Goal: Task Accomplishment & Management: Complete application form

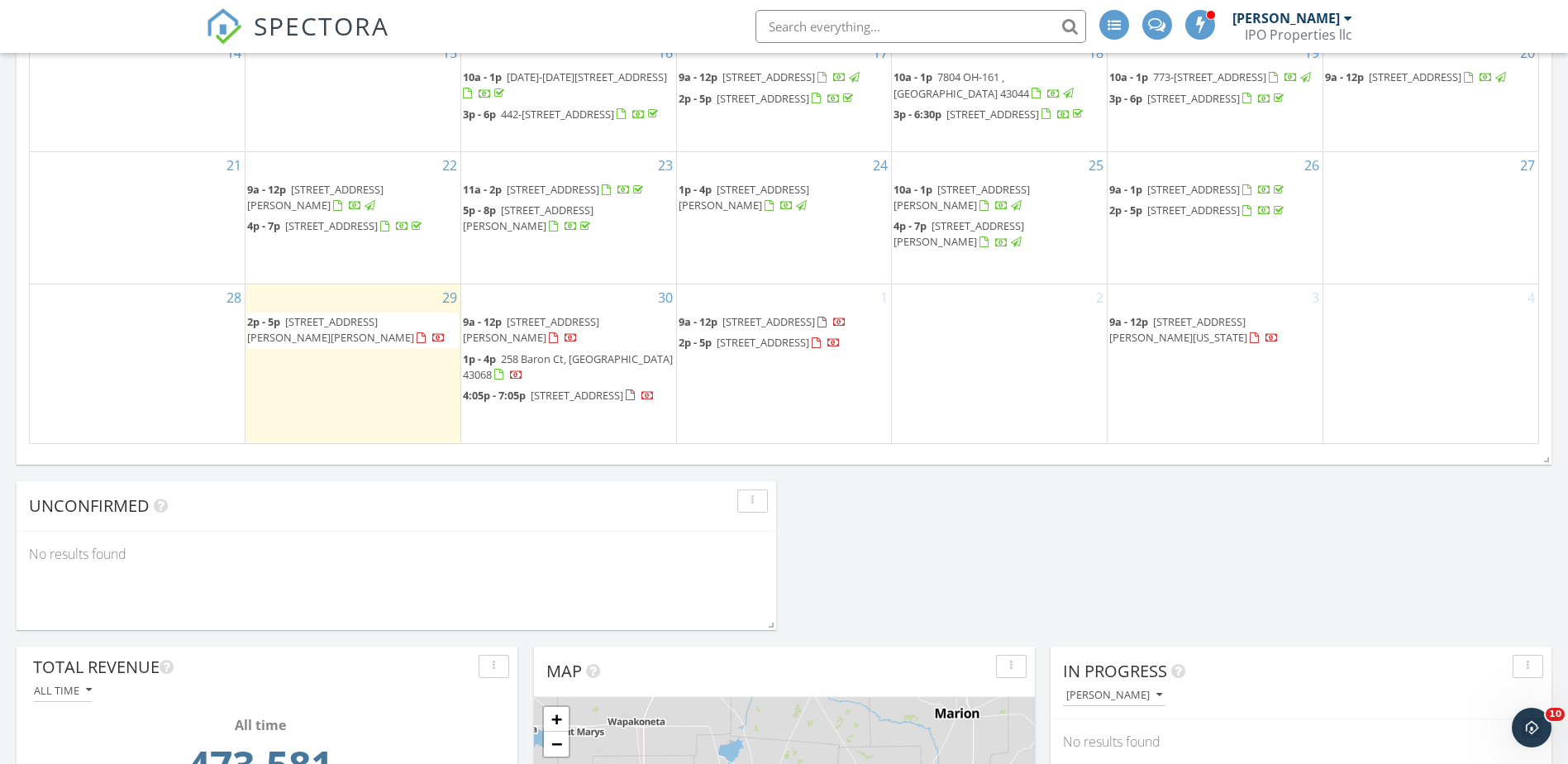
scroll to position [579, 0]
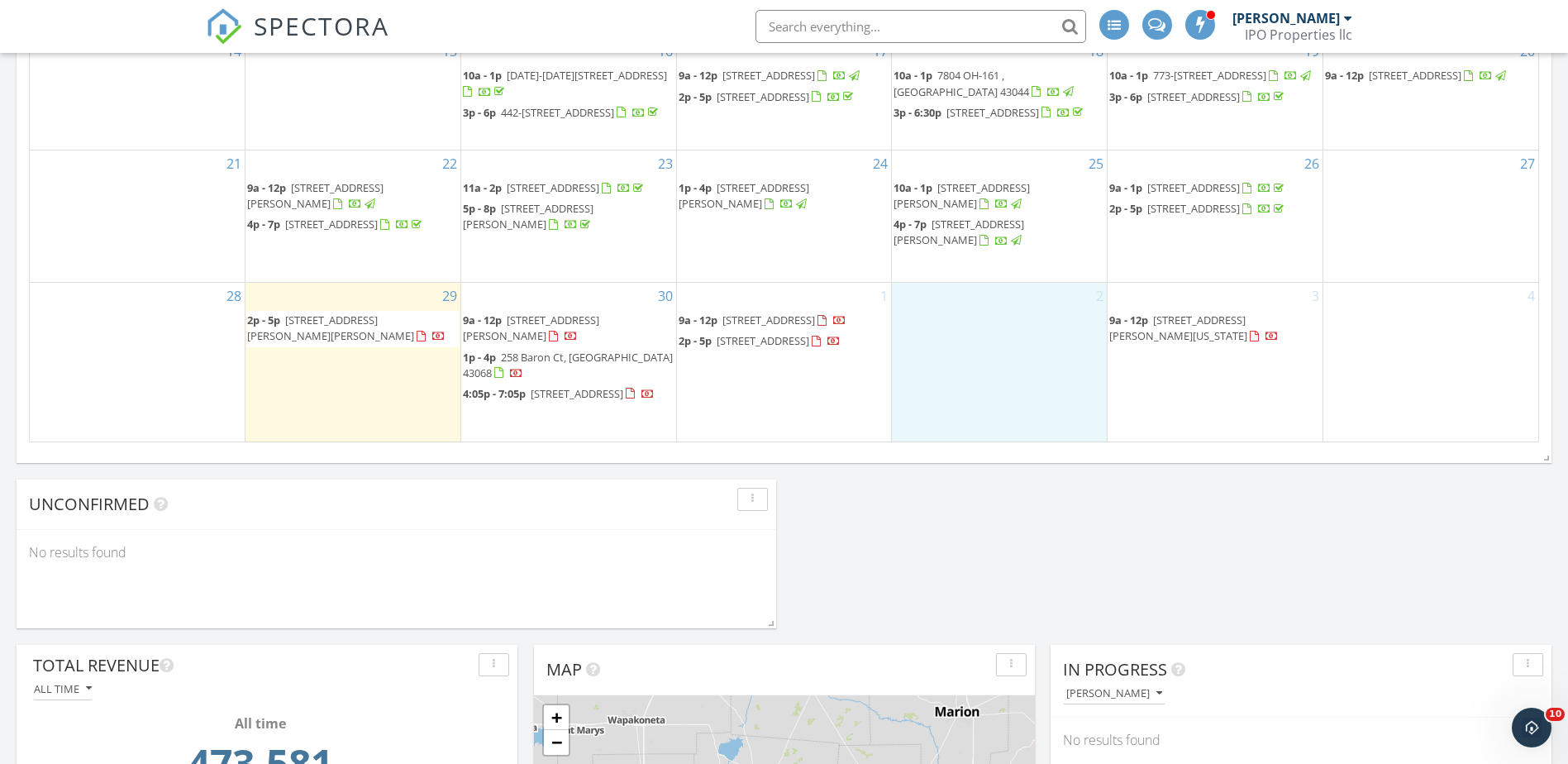
click at [986, 345] on div "2" at bounding box center [999, 362] width 215 height 158
click at [996, 280] on link "Inspection" at bounding box center [998, 275] width 85 height 26
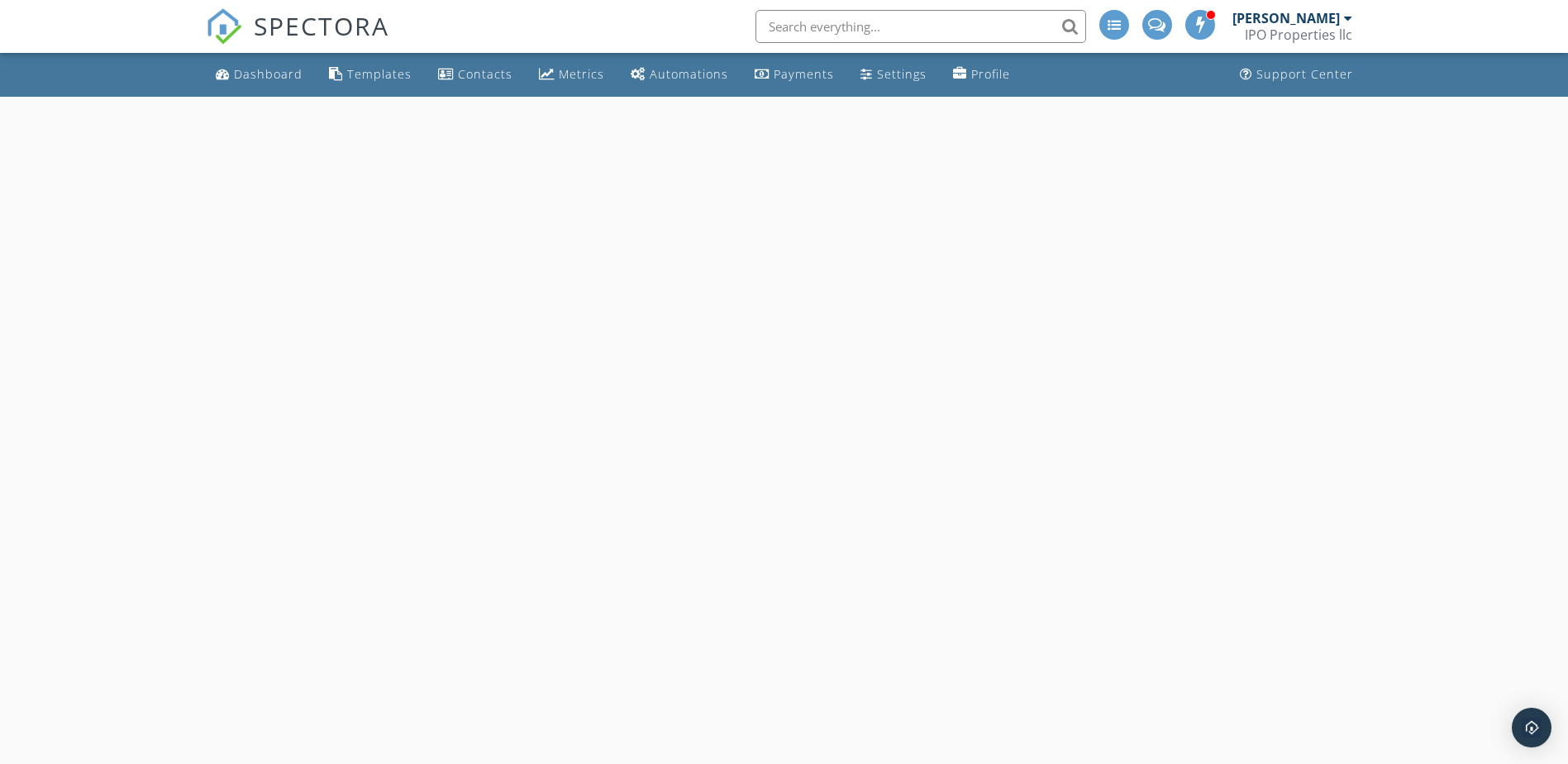
select select "9"
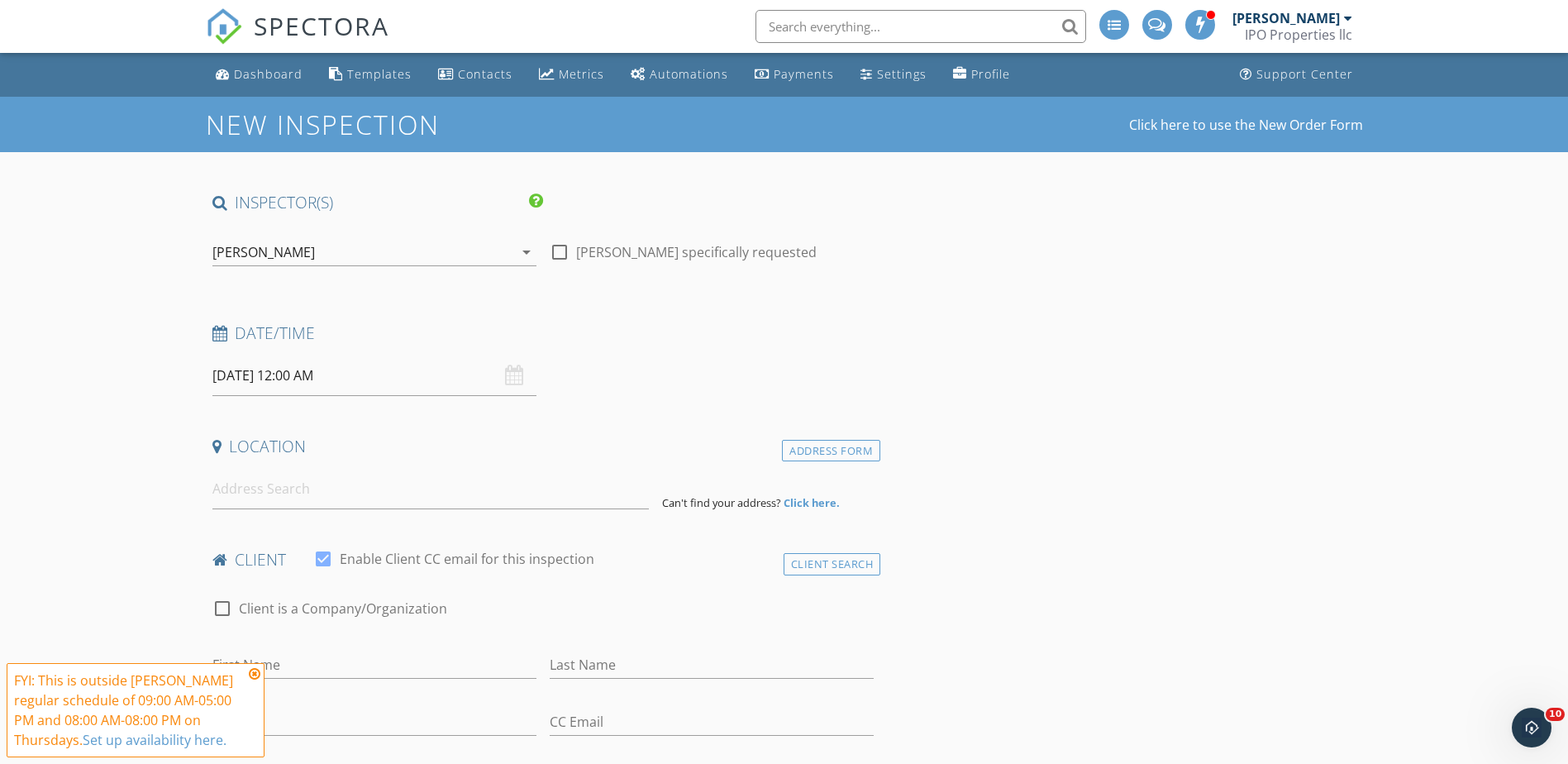
click at [349, 389] on input "10/02/2025 12:00 AM" at bounding box center [374, 376] width 324 height 40
type input "01"
type input "10/02/2025 1:00 AM"
click at [306, 645] on span at bounding box center [308, 650] width 11 height 17
type input "02"
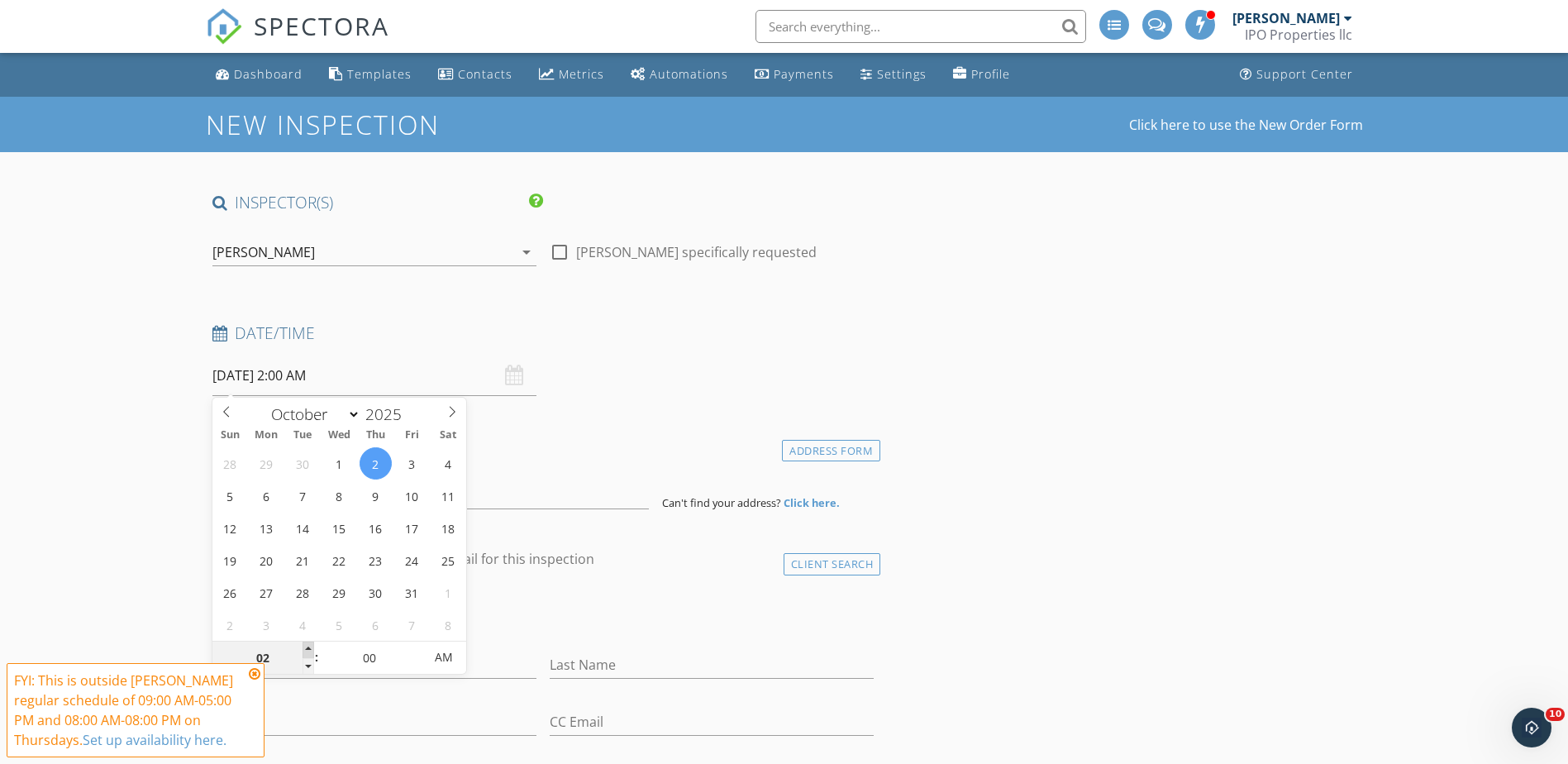
click at [307, 650] on span at bounding box center [308, 650] width 11 height 17
click at [320, 378] on input "10/02/2025 2:00 AM" at bounding box center [374, 376] width 324 height 40
type input "10/02/2025 2:00 PM"
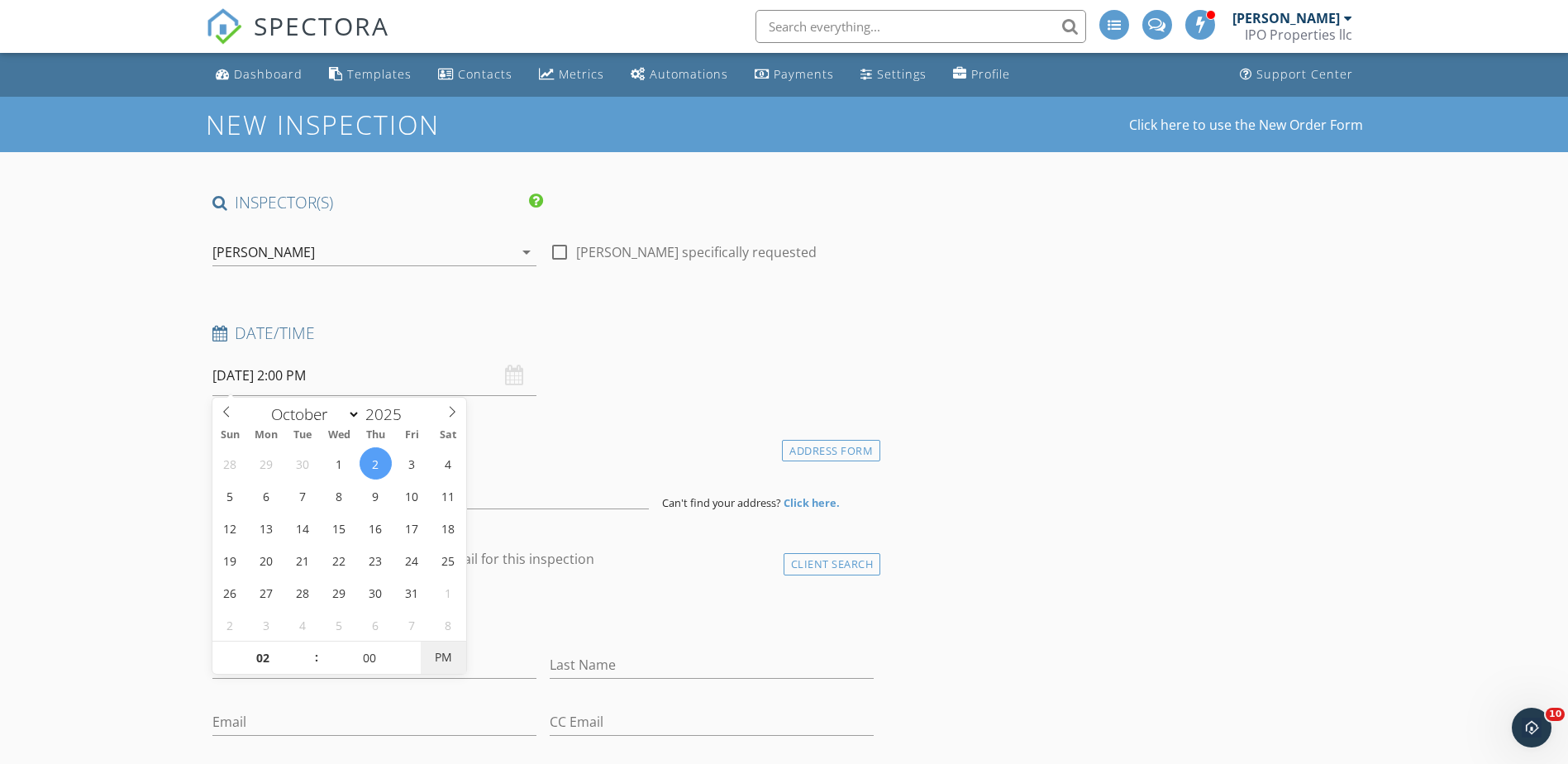
click at [435, 649] on span "PM" at bounding box center [443, 658] width 46 height 33
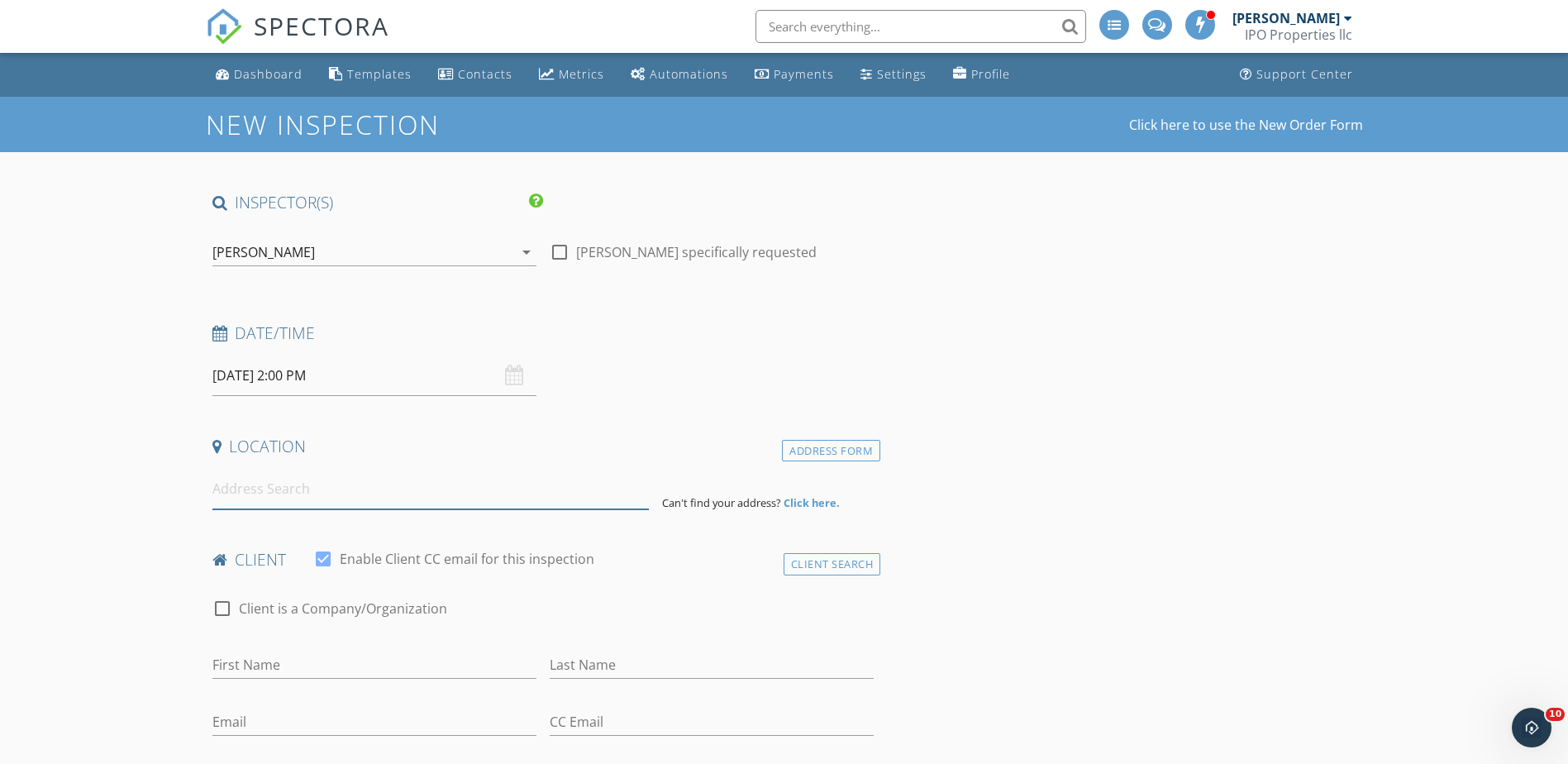
click at [281, 483] on input at bounding box center [430, 489] width 436 height 40
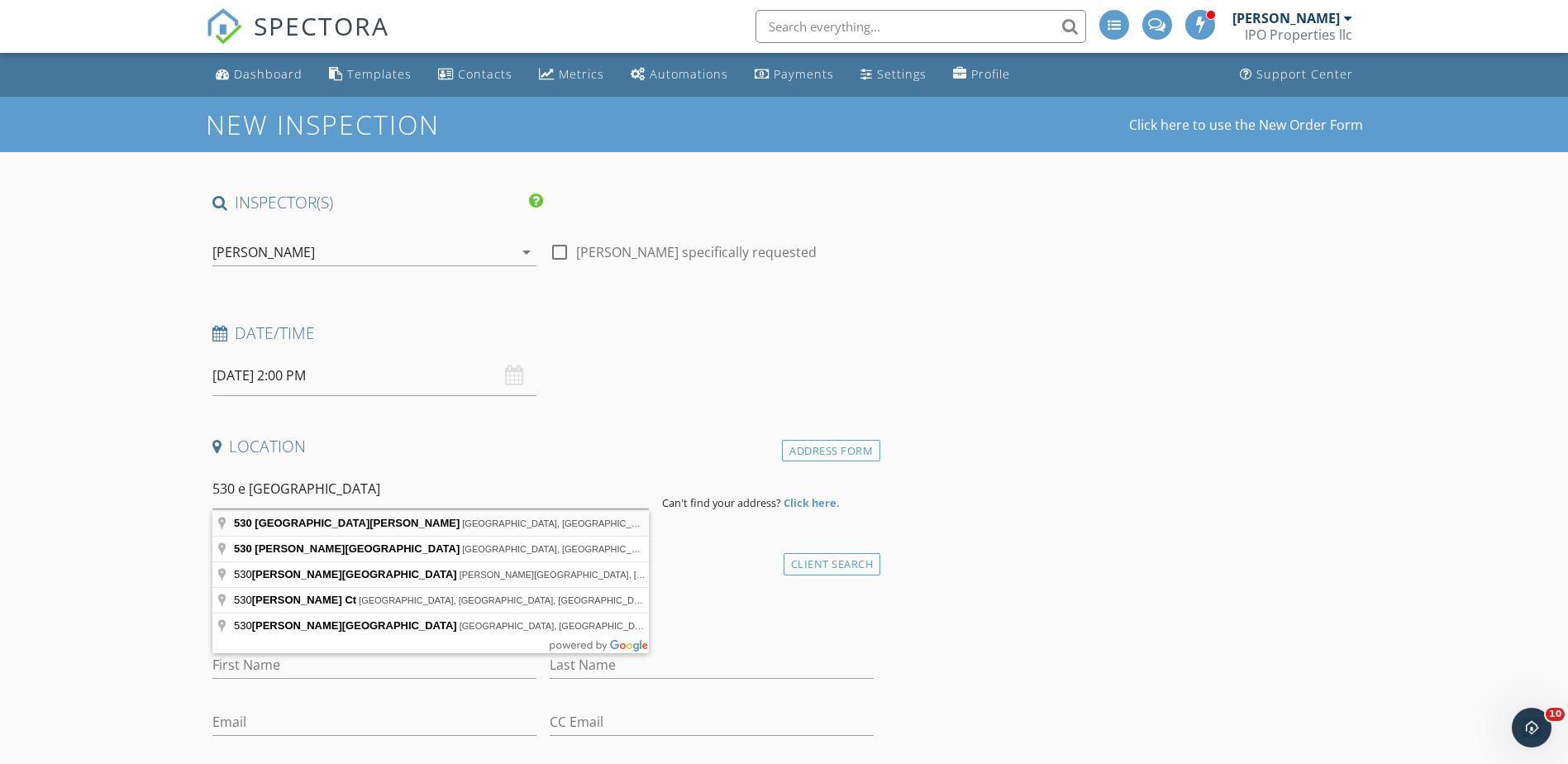
type input "530 East Westbrook Road, Brookville, OH, USA"
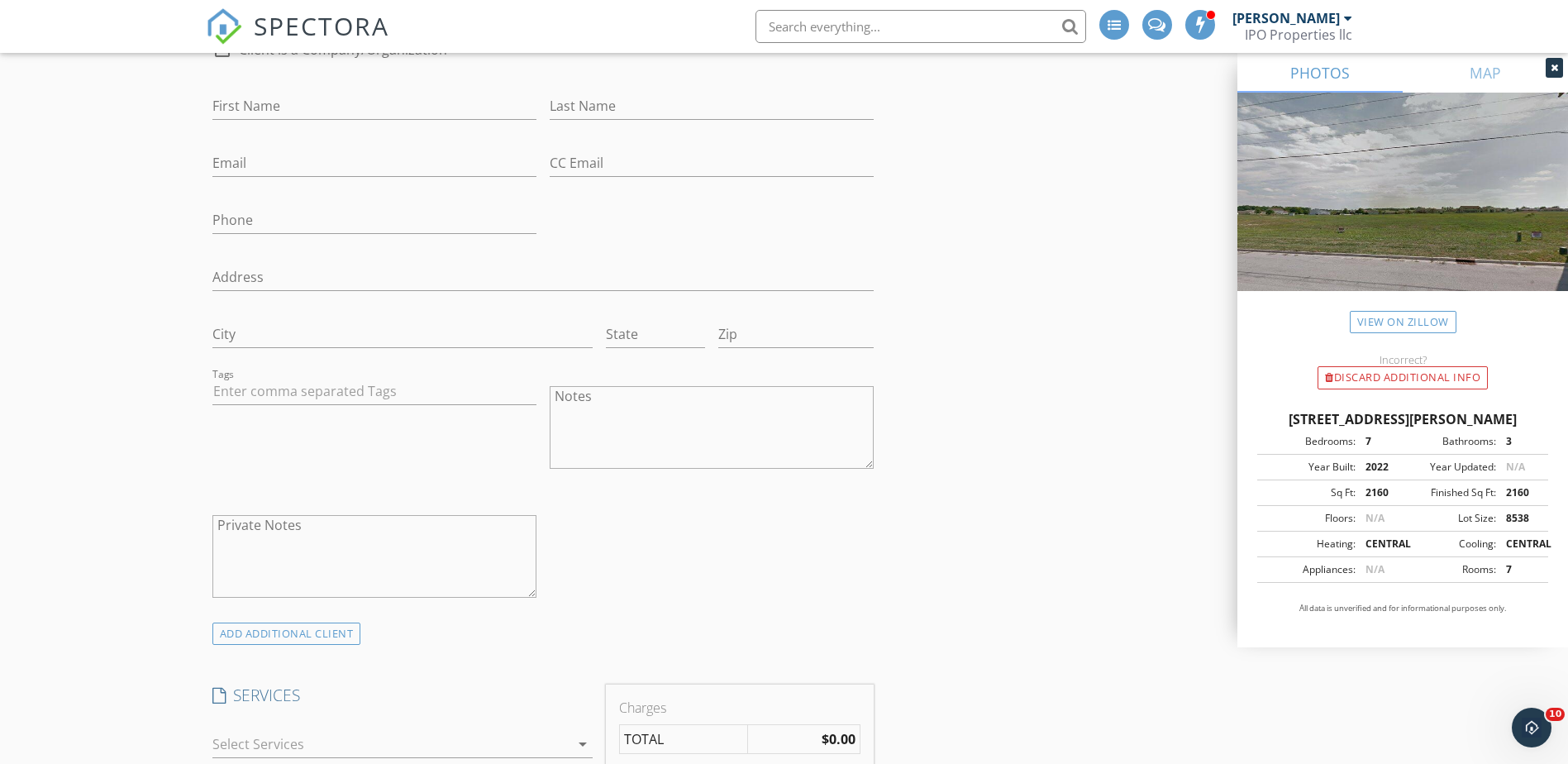
scroll to position [1075, 0]
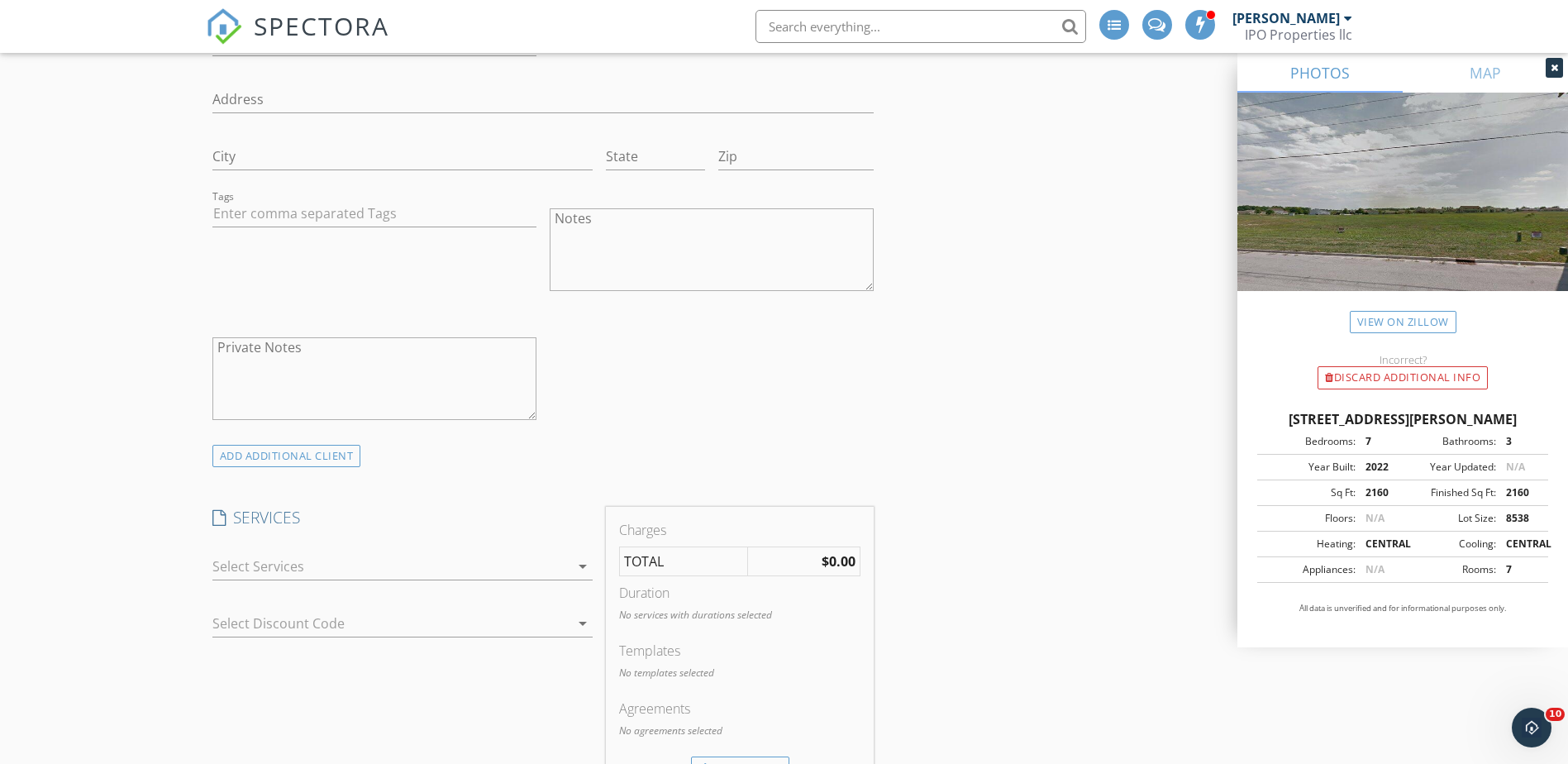
click at [222, 561] on div at bounding box center [391, 566] width 357 height 26
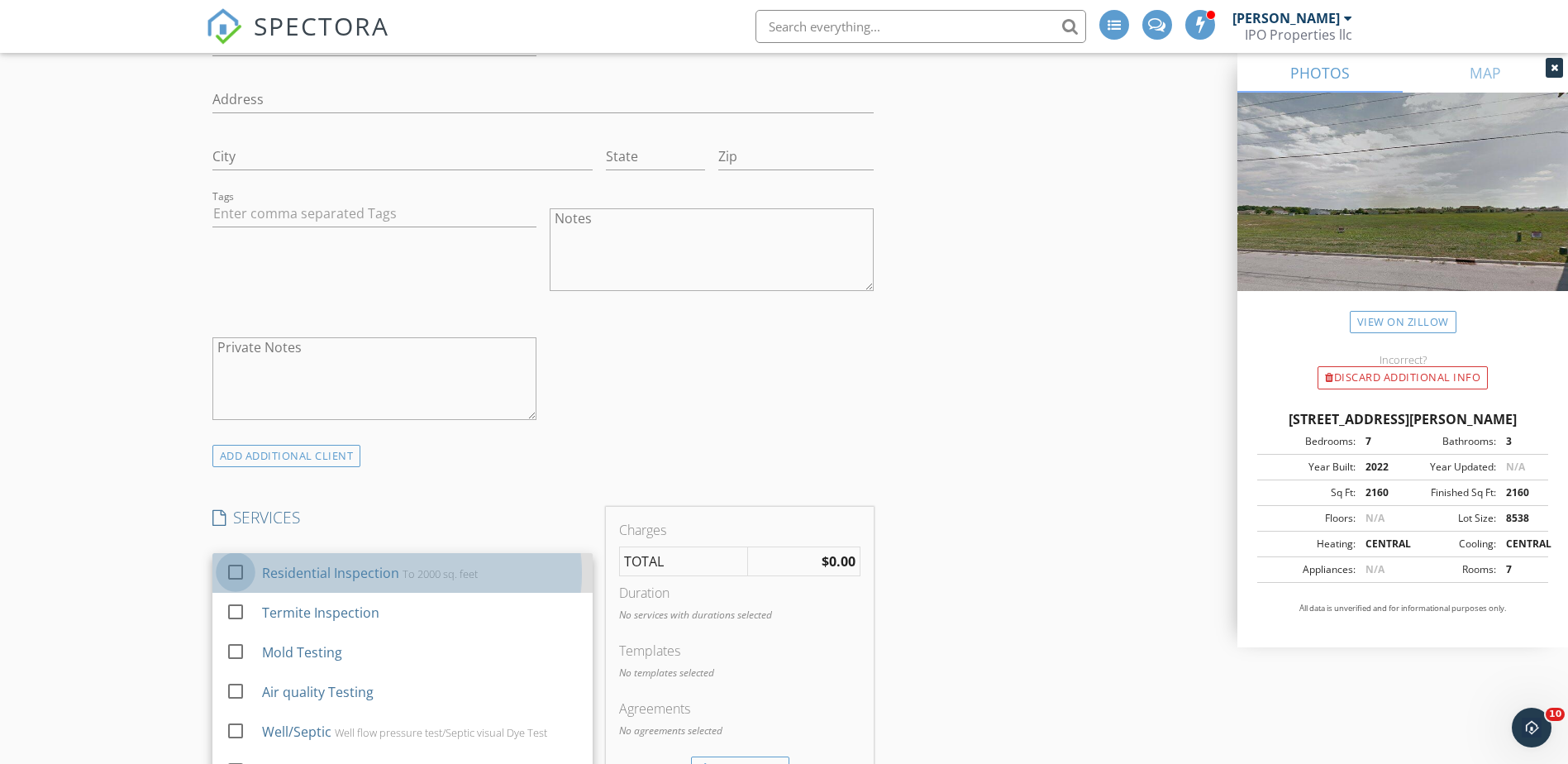
click at [228, 567] on div at bounding box center [235, 573] width 28 height 28
checkbox input "true"
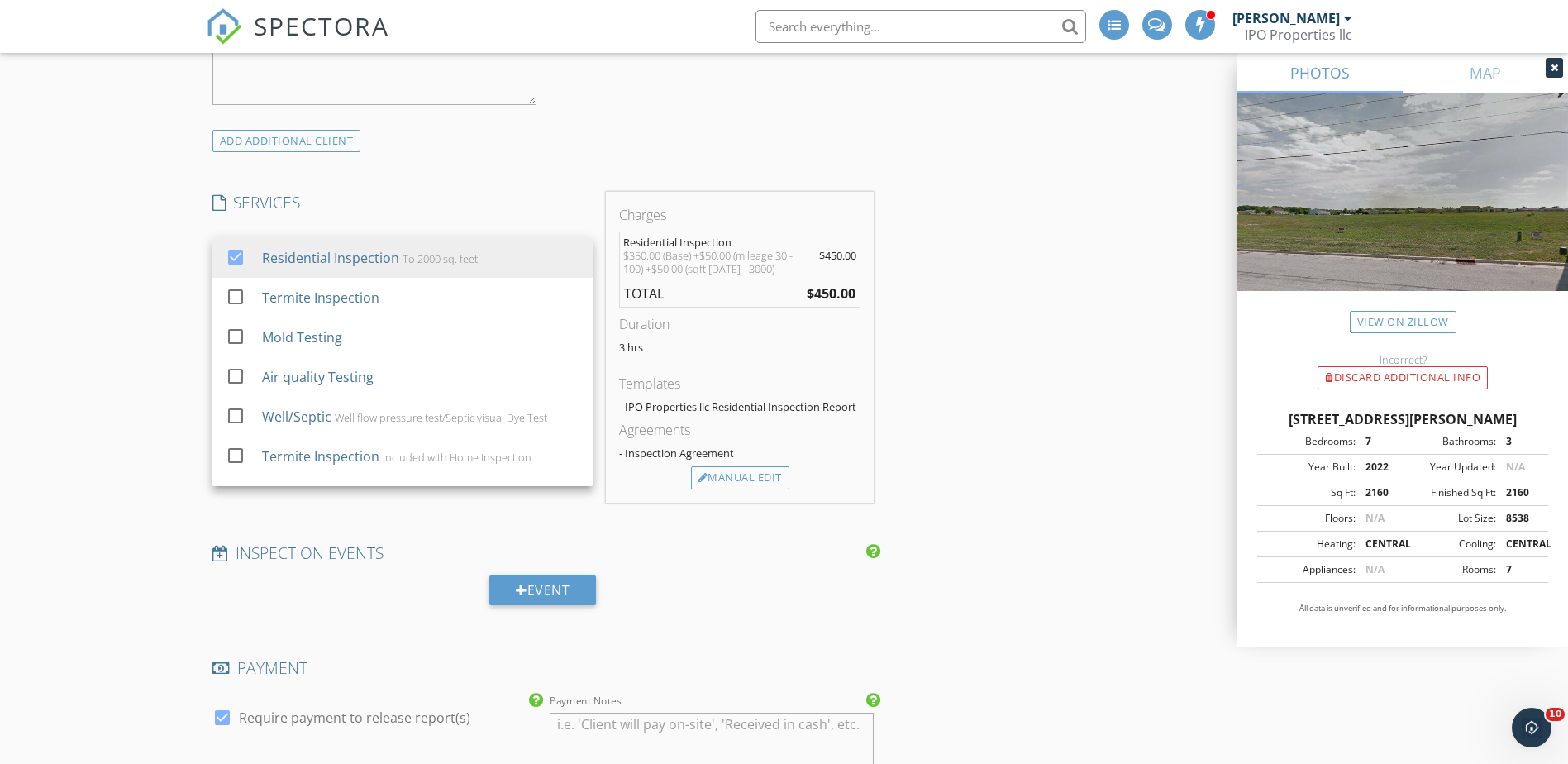
scroll to position [1406, 0]
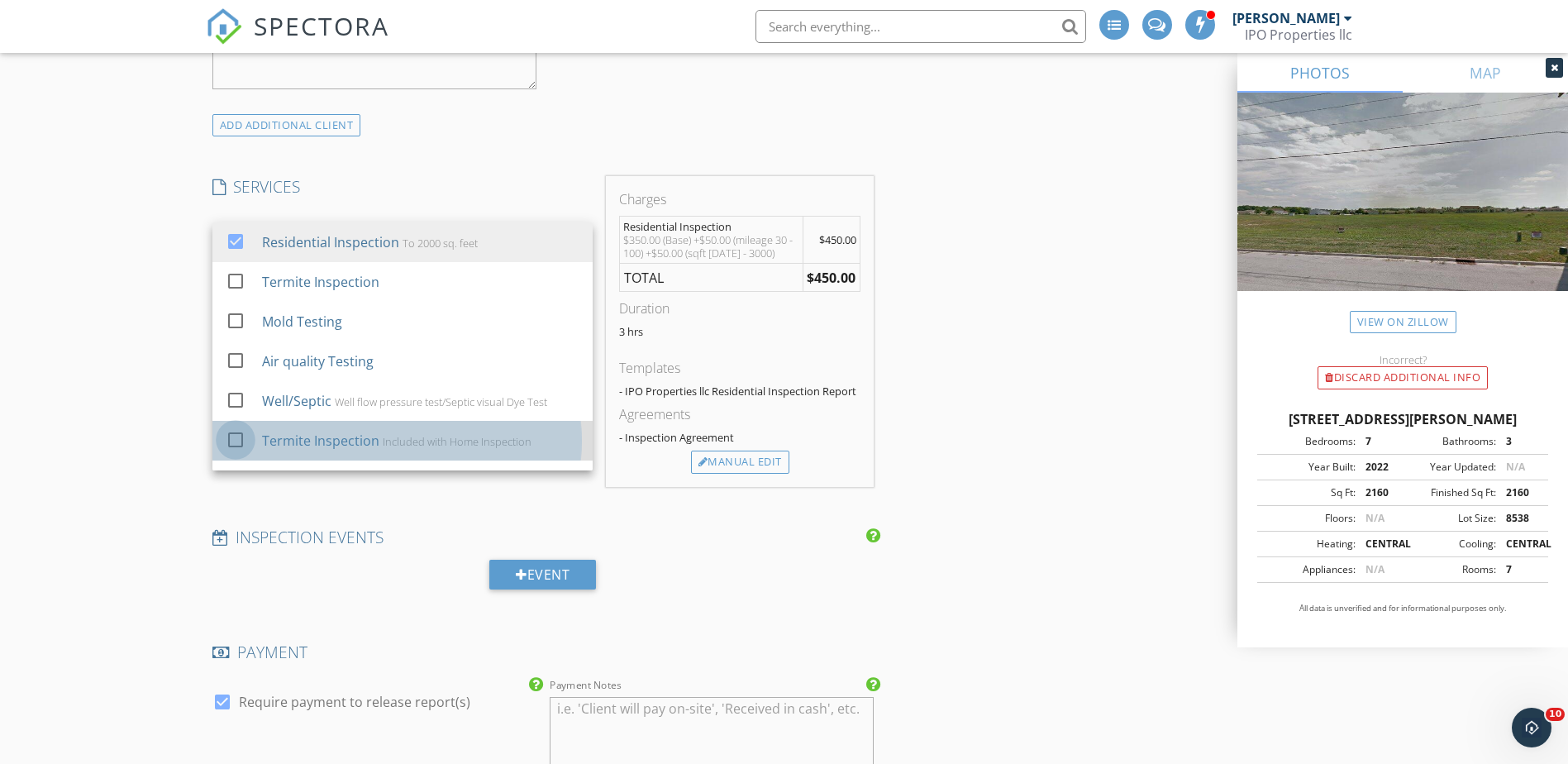
click at [227, 438] on div at bounding box center [235, 440] width 28 height 28
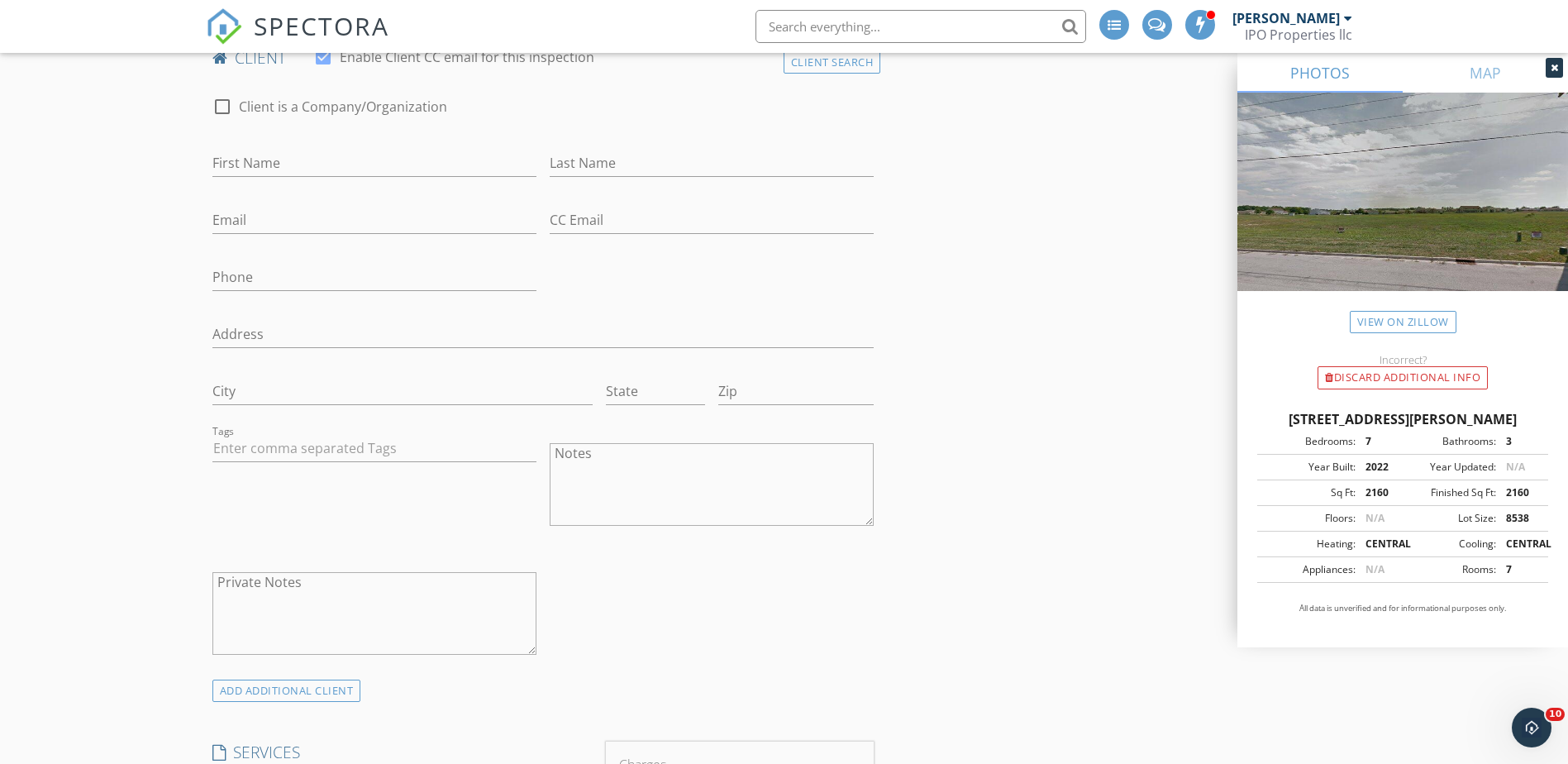
scroll to position [661, 0]
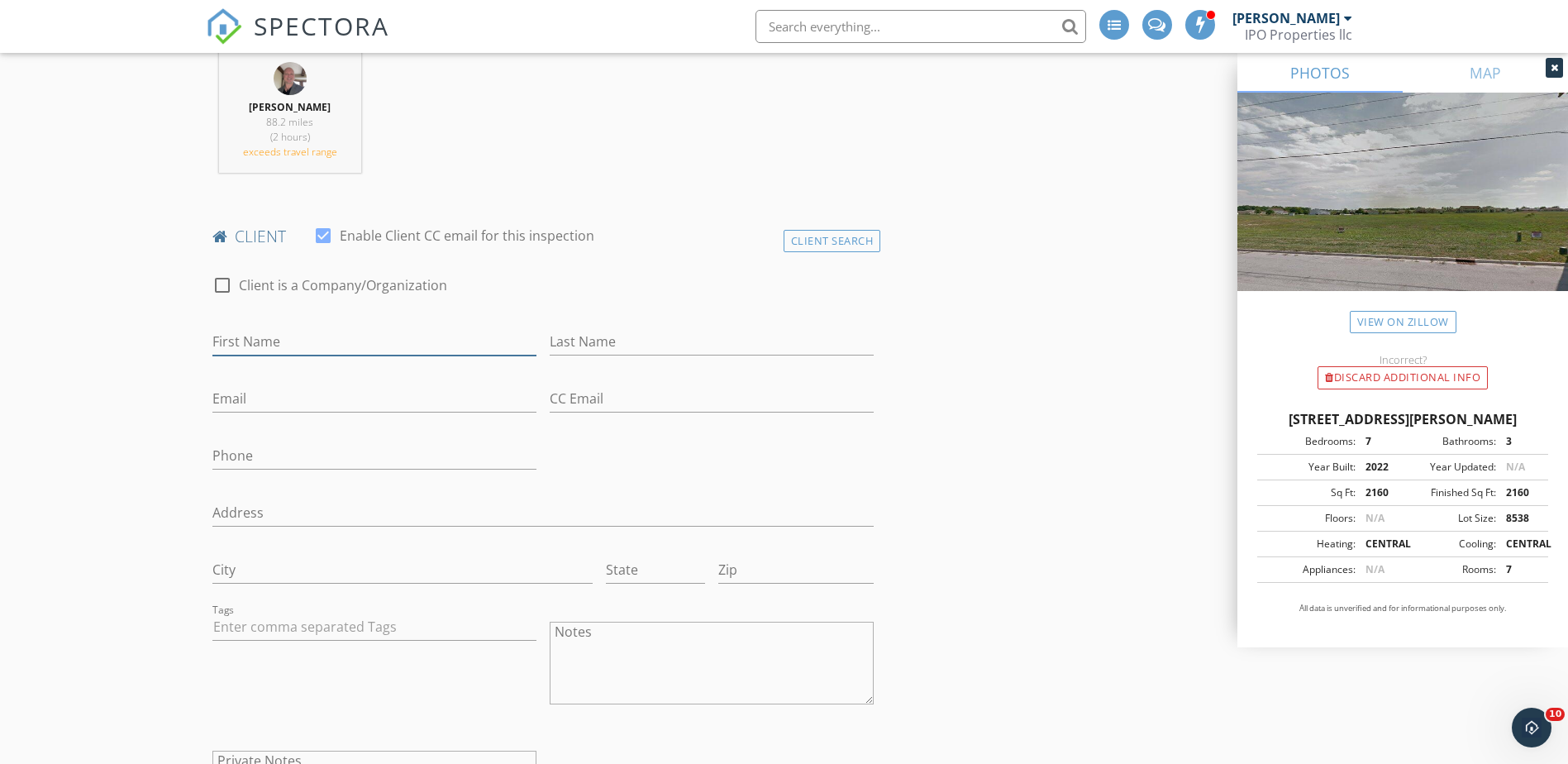
click at [250, 331] on input "First Name" at bounding box center [374, 342] width 324 height 27
type input "Cassidy"
type input "Hale"
click at [264, 400] on input "Email" at bounding box center [374, 399] width 324 height 27
type input "crhale2024@gmail.com"
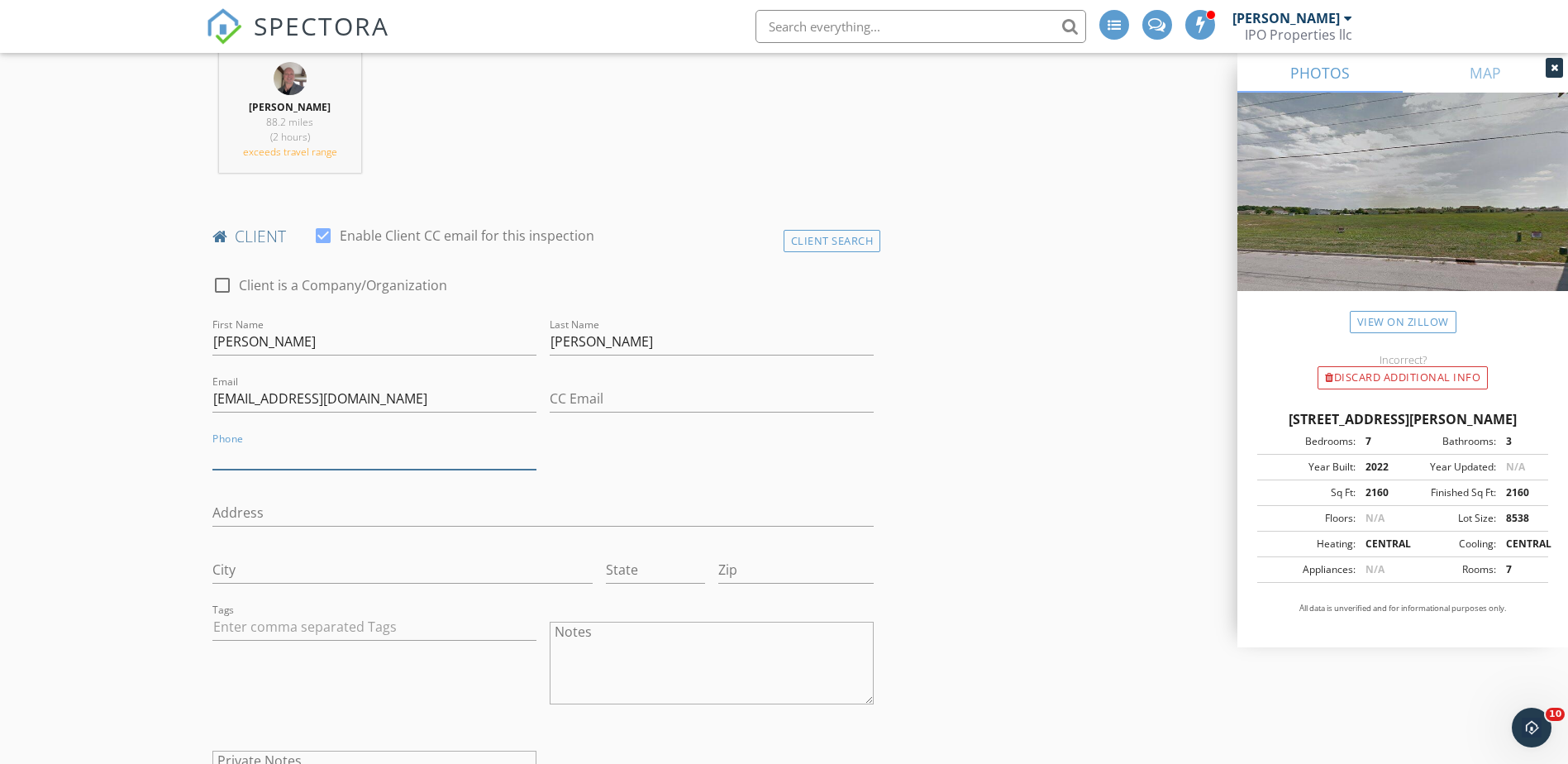
click at [263, 453] on input "Phone" at bounding box center [374, 456] width 324 height 27
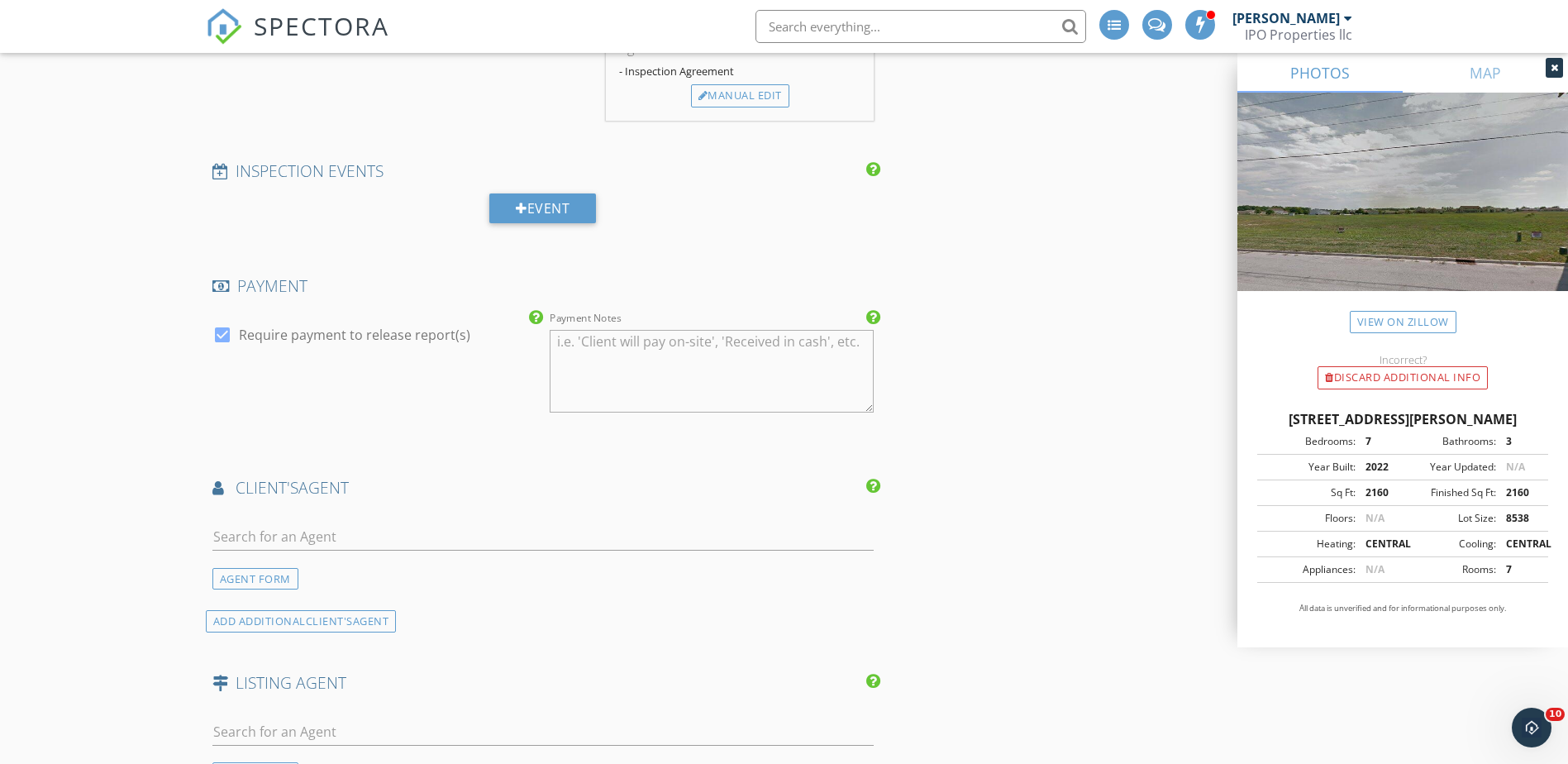
scroll to position [2067, 0]
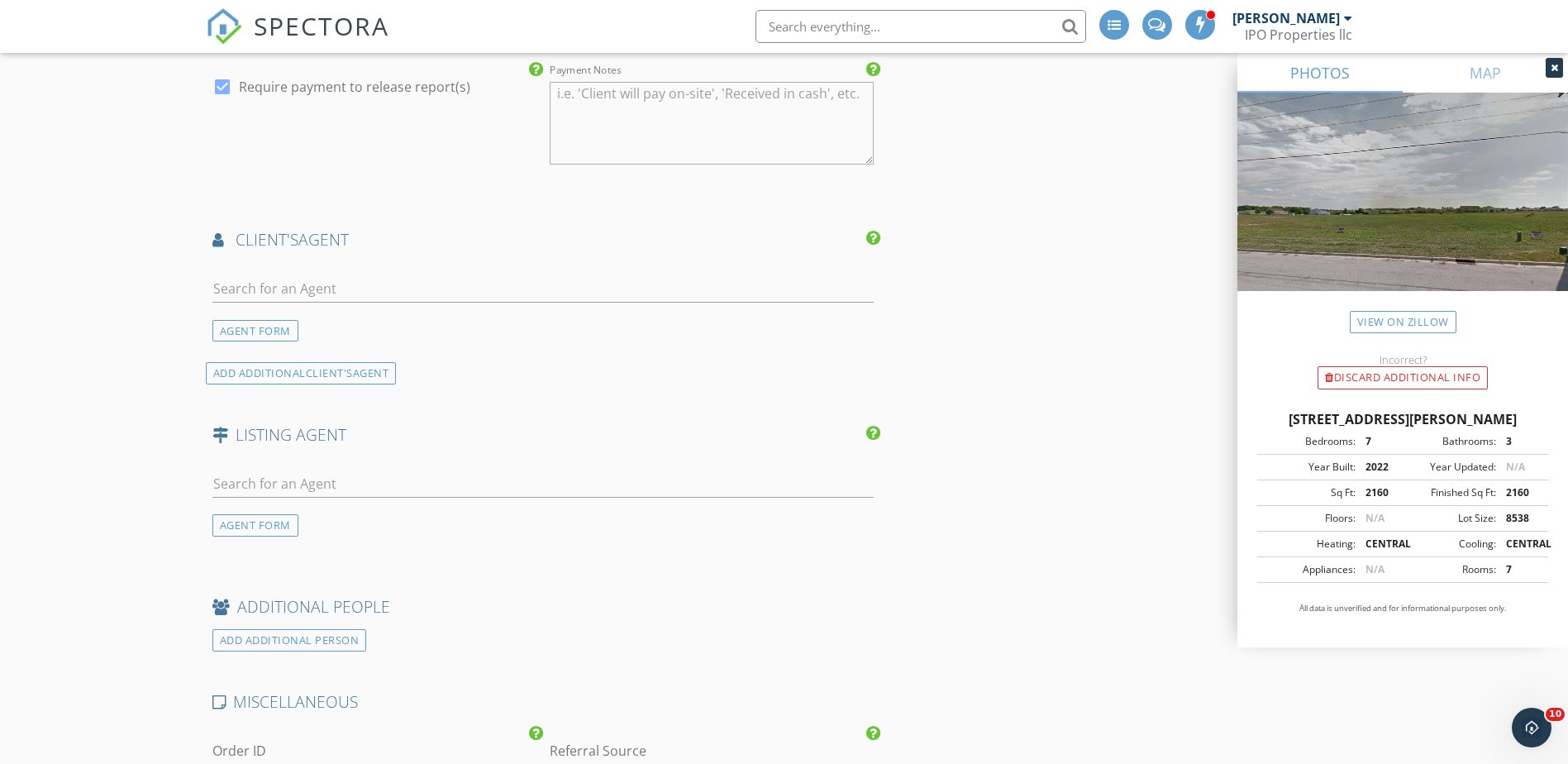
type input "419-217-8933"
click at [283, 286] on input "text" at bounding box center [543, 289] width 662 height 27
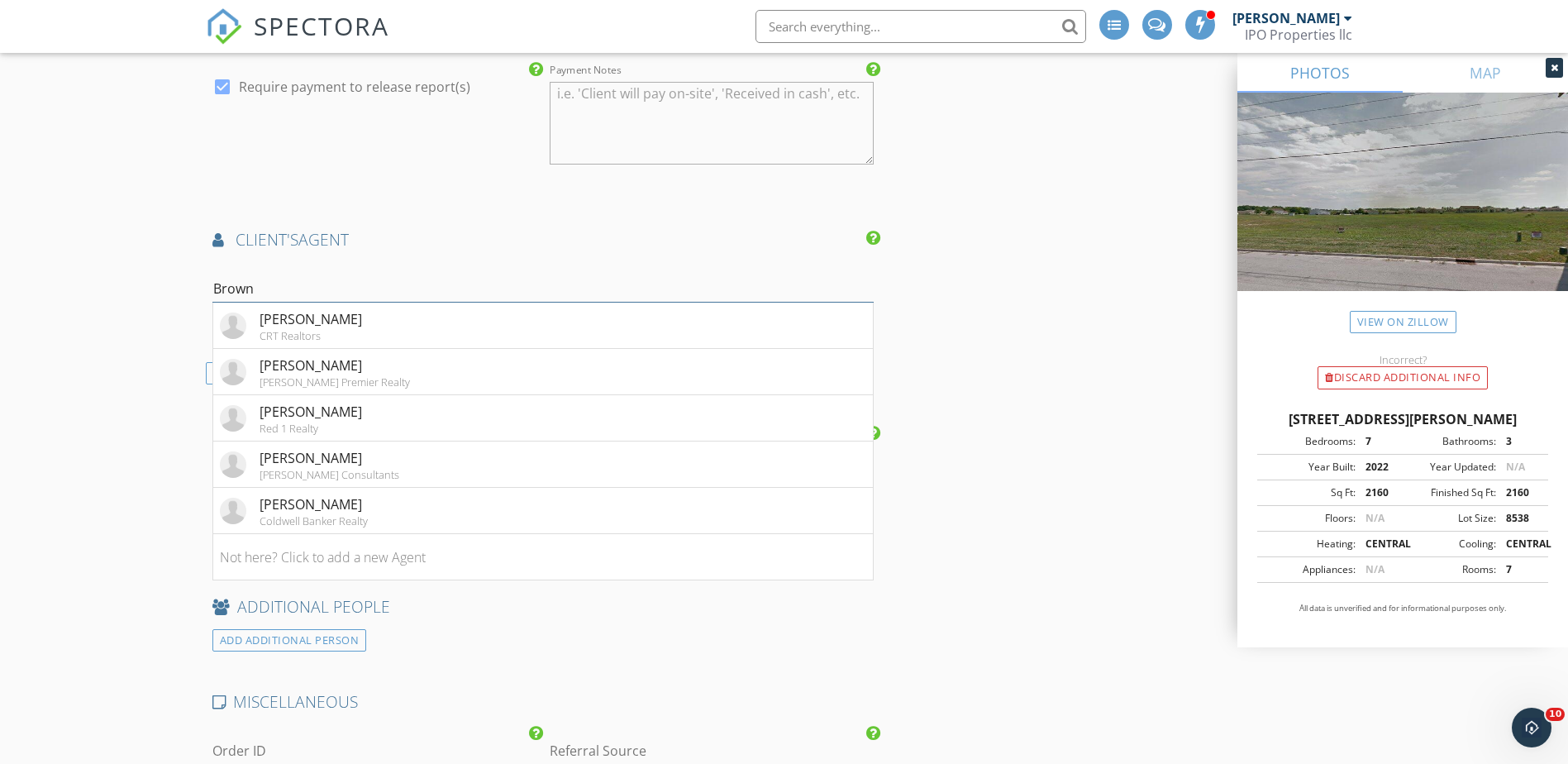
drag, startPoint x: 327, startPoint y: 280, endPoint x: 192, endPoint y: 296, distance: 135.9
type input "laura"
click at [323, 433] on div "Rosko Group" at bounding box center [316, 428] width 113 height 13
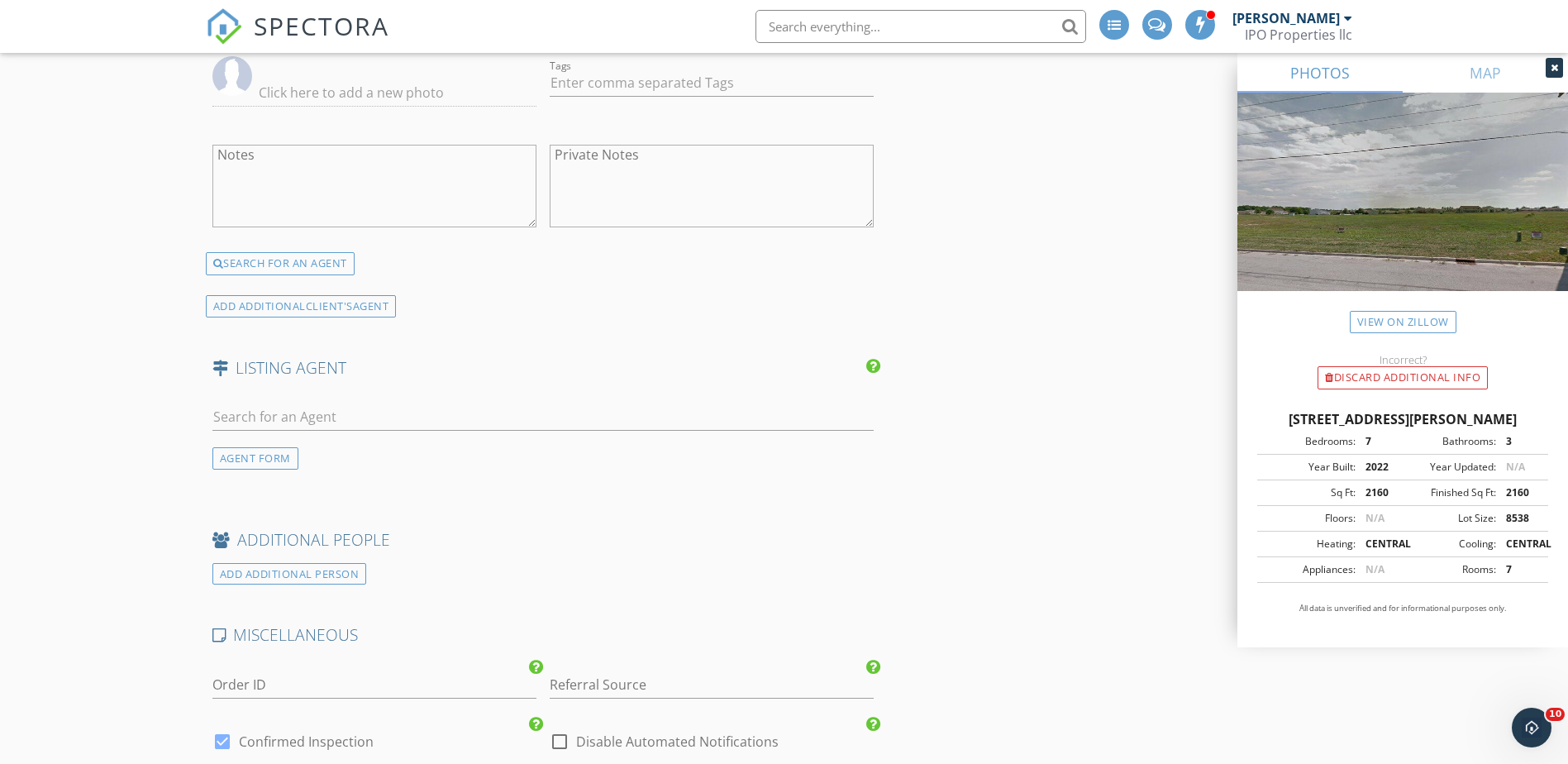
scroll to position [2563, 0]
click at [257, 463] on div "AGENT FORM" at bounding box center [255, 457] width 86 height 22
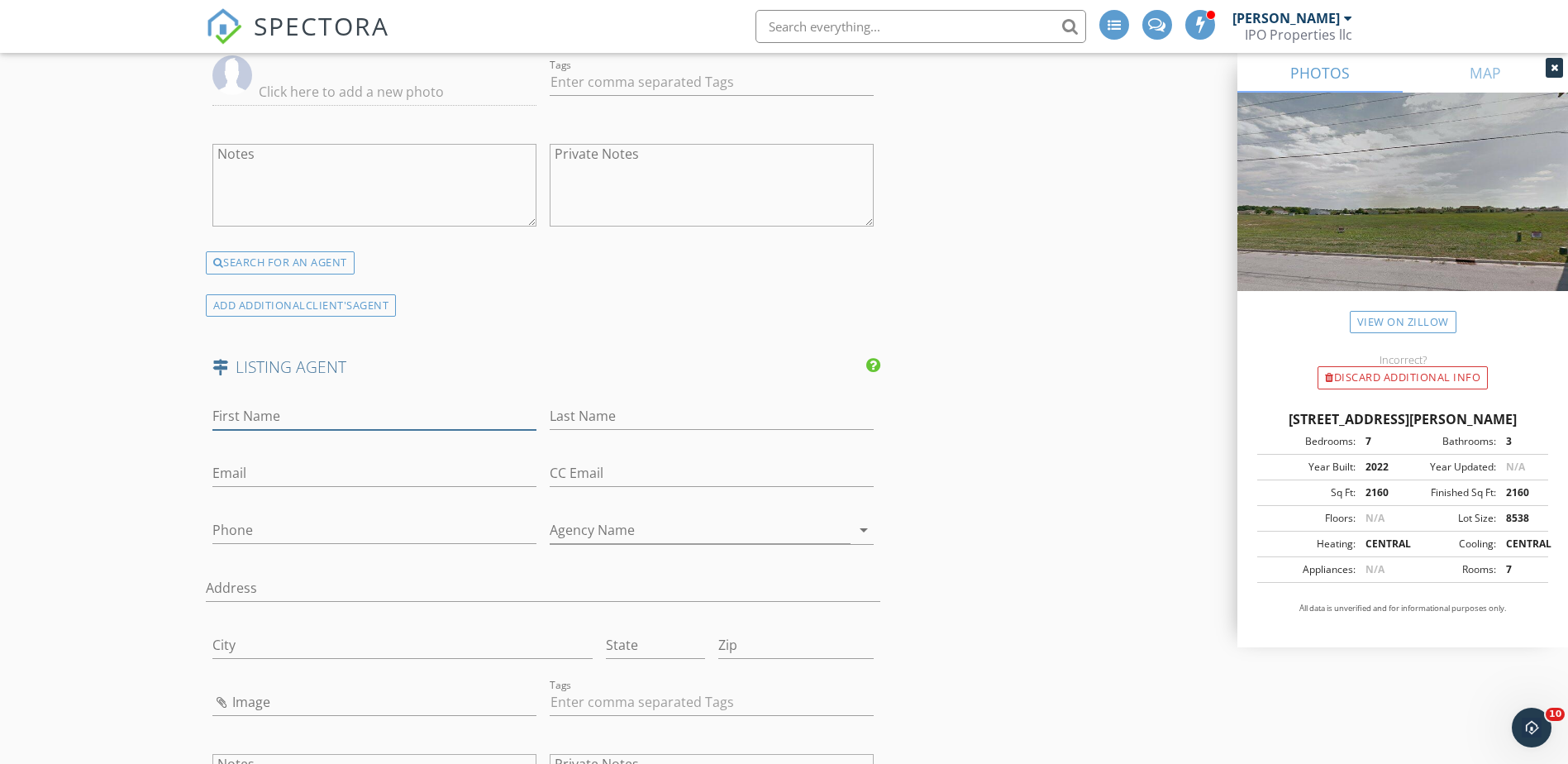
click at [290, 409] on input "First Name" at bounding box center [374, 416] width 324 height 27
type input "Tanny"
type input "Miller"
click at [224, 469] on input "Email" at bounding box center [374, 472] width 324 height 27
paste input "tammymiller@howardhanna.com"
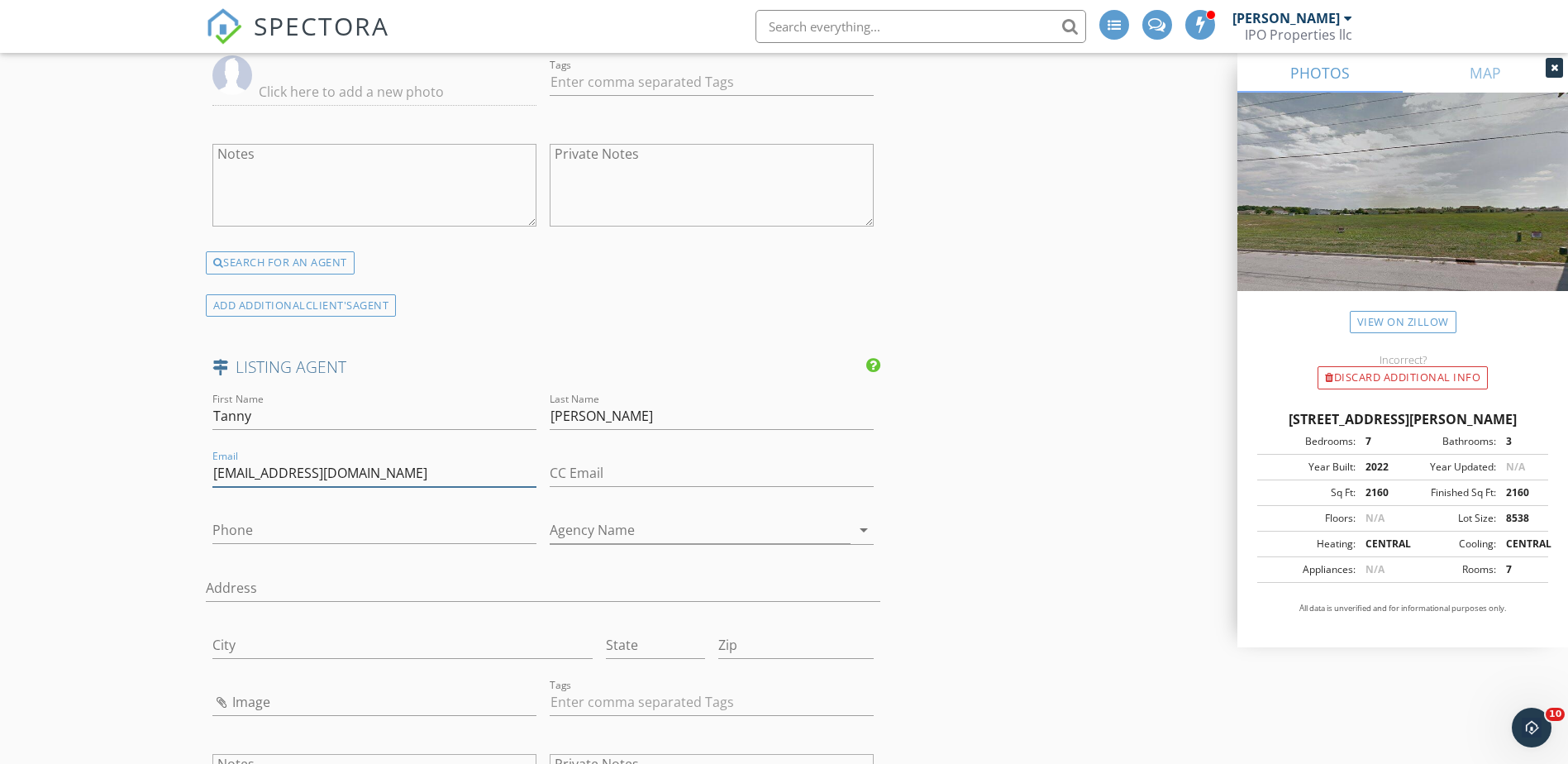
type input "tammymiller@howardhanna.com"
click at [268, 519] on input "Phone" at bounding box center [374, 530] width 324 height 27
click at [250, 524] on input "Phone" at bounding box center [374, 530] width 324 height 27
paste input "937-974-0584"
type input "937-974-0584"
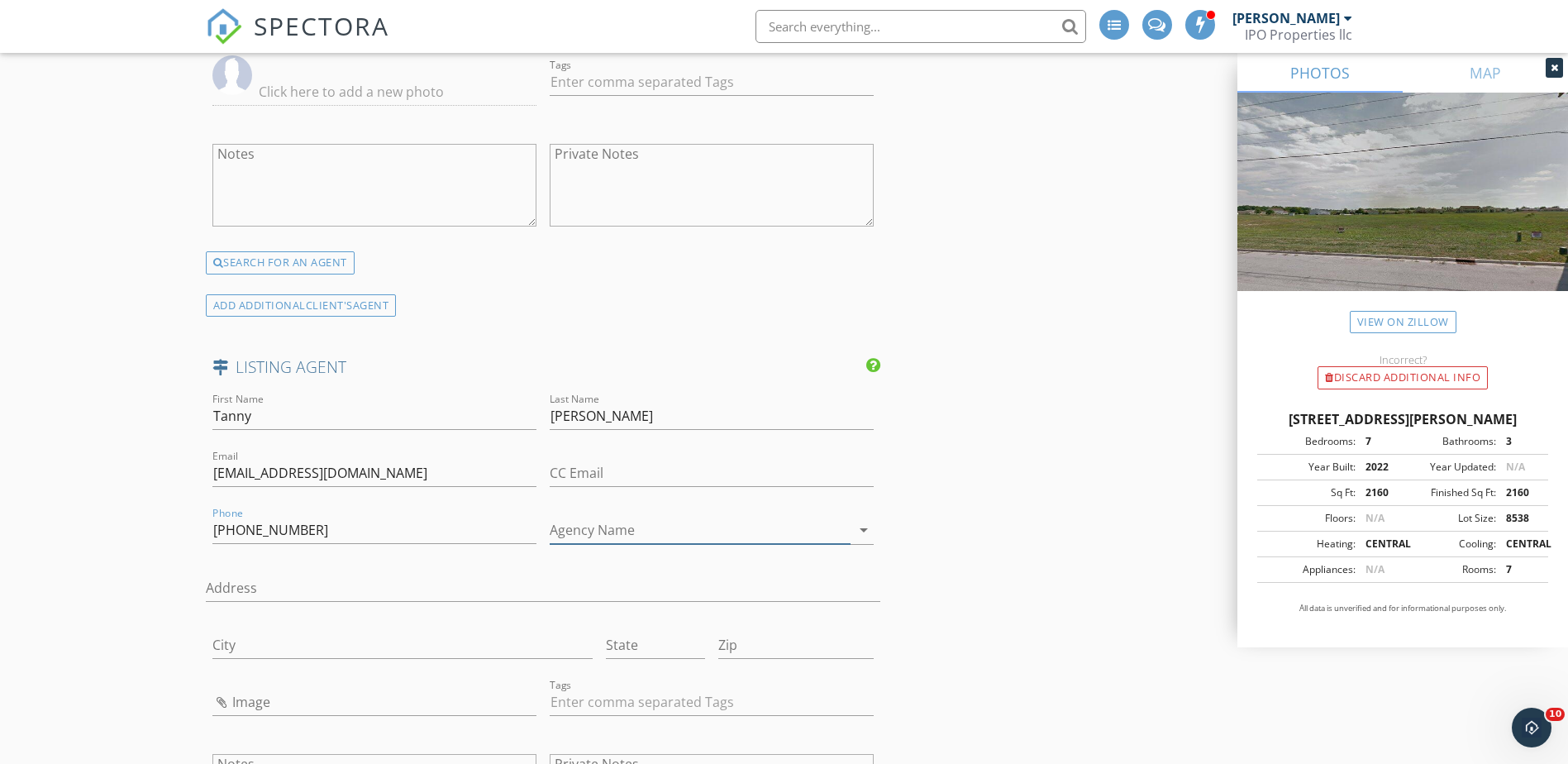
click at [605, 526] on input "Agency Name" at bounding box center [700, 530] width 301 height 27
click at [573, 517] on input "Agency Name" at bounding box center [700, 530] width 301 height 27
paste input "Howard Hanna Real Estate Serv"
type input "Howard Hanna Real Estate Serv"
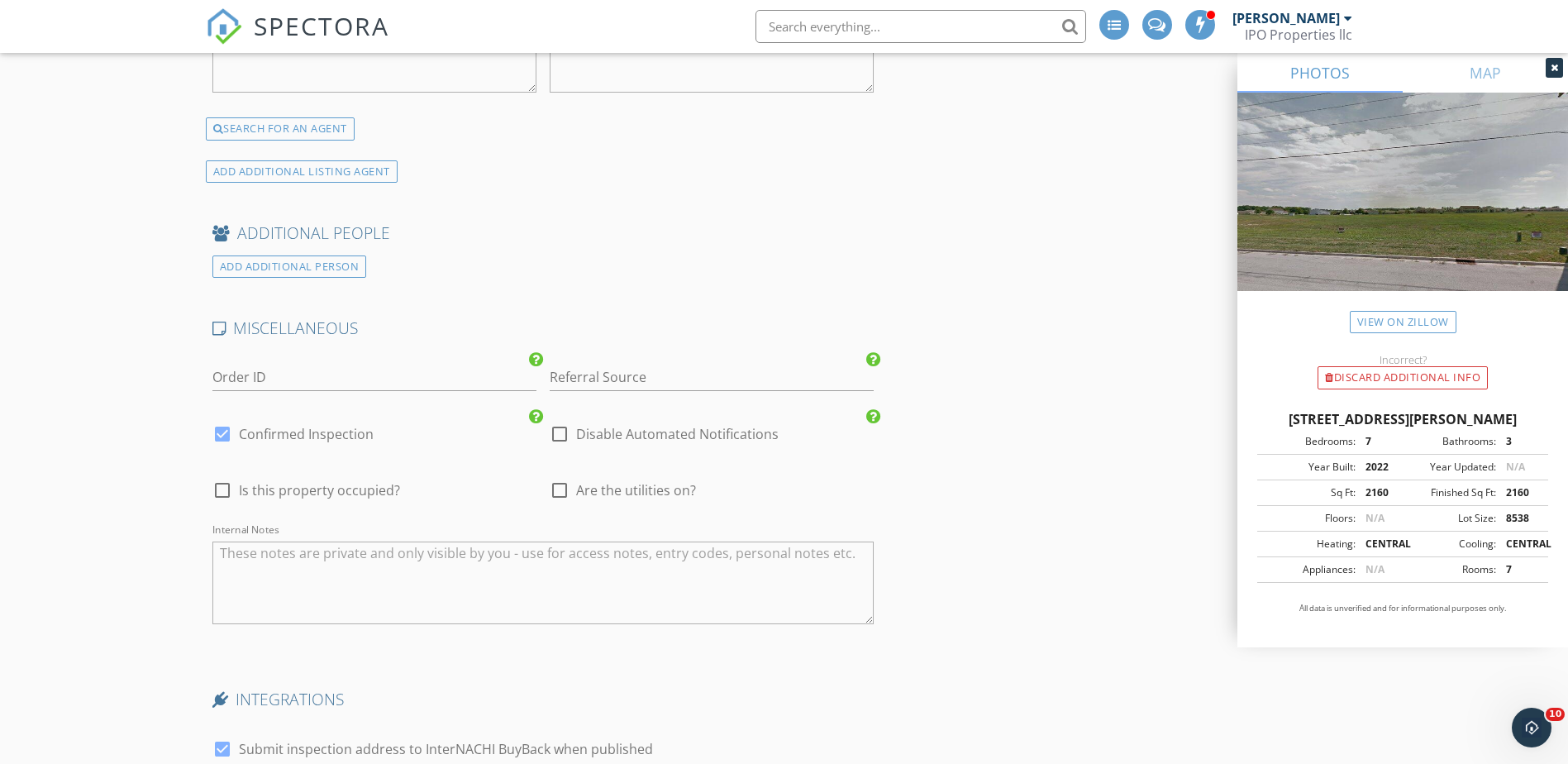
scroll to position [3555, 0]
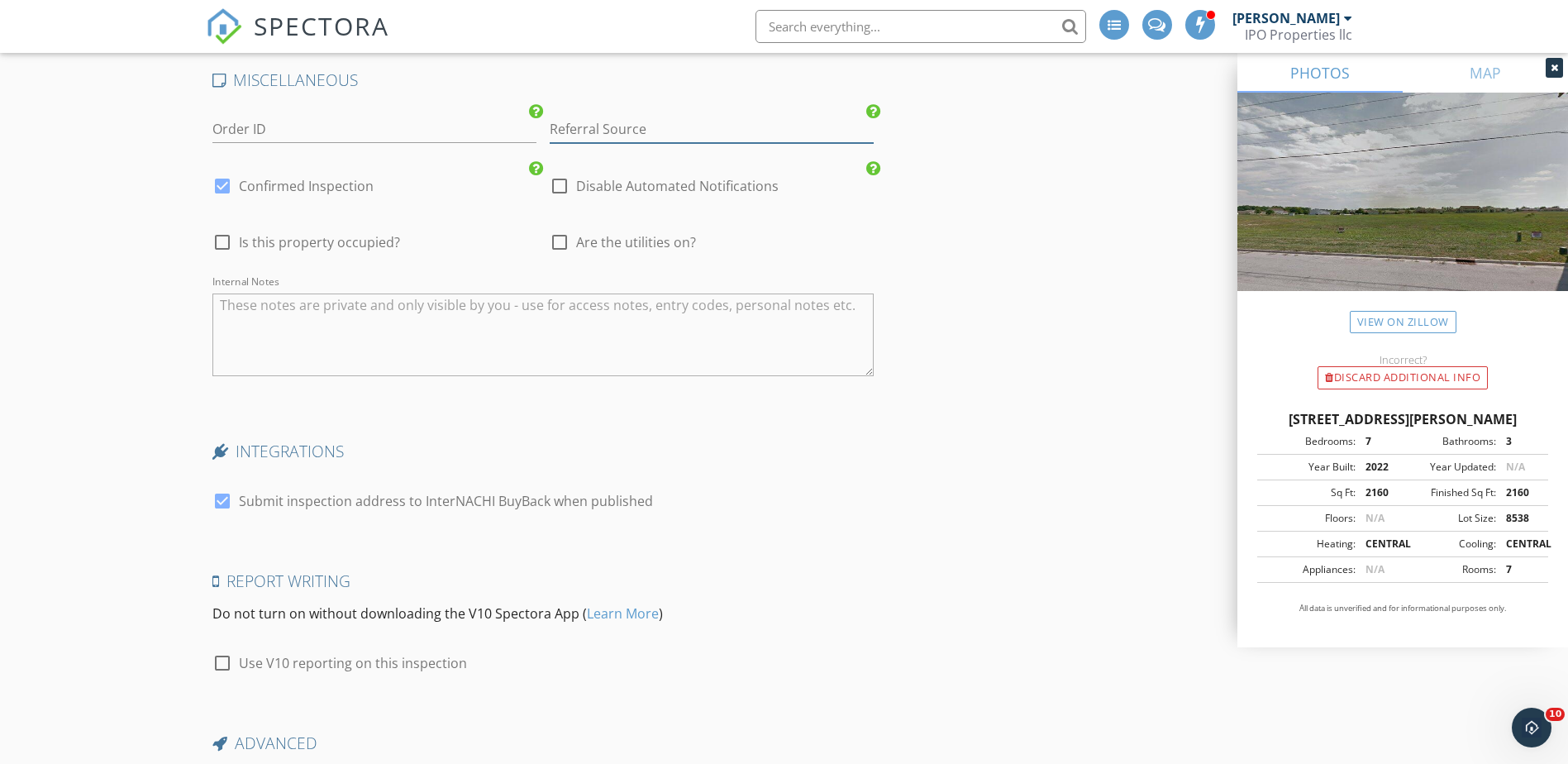
click at [619, 126] on input "Referral Source" at bounding box center [711, 129] width 324 height 27
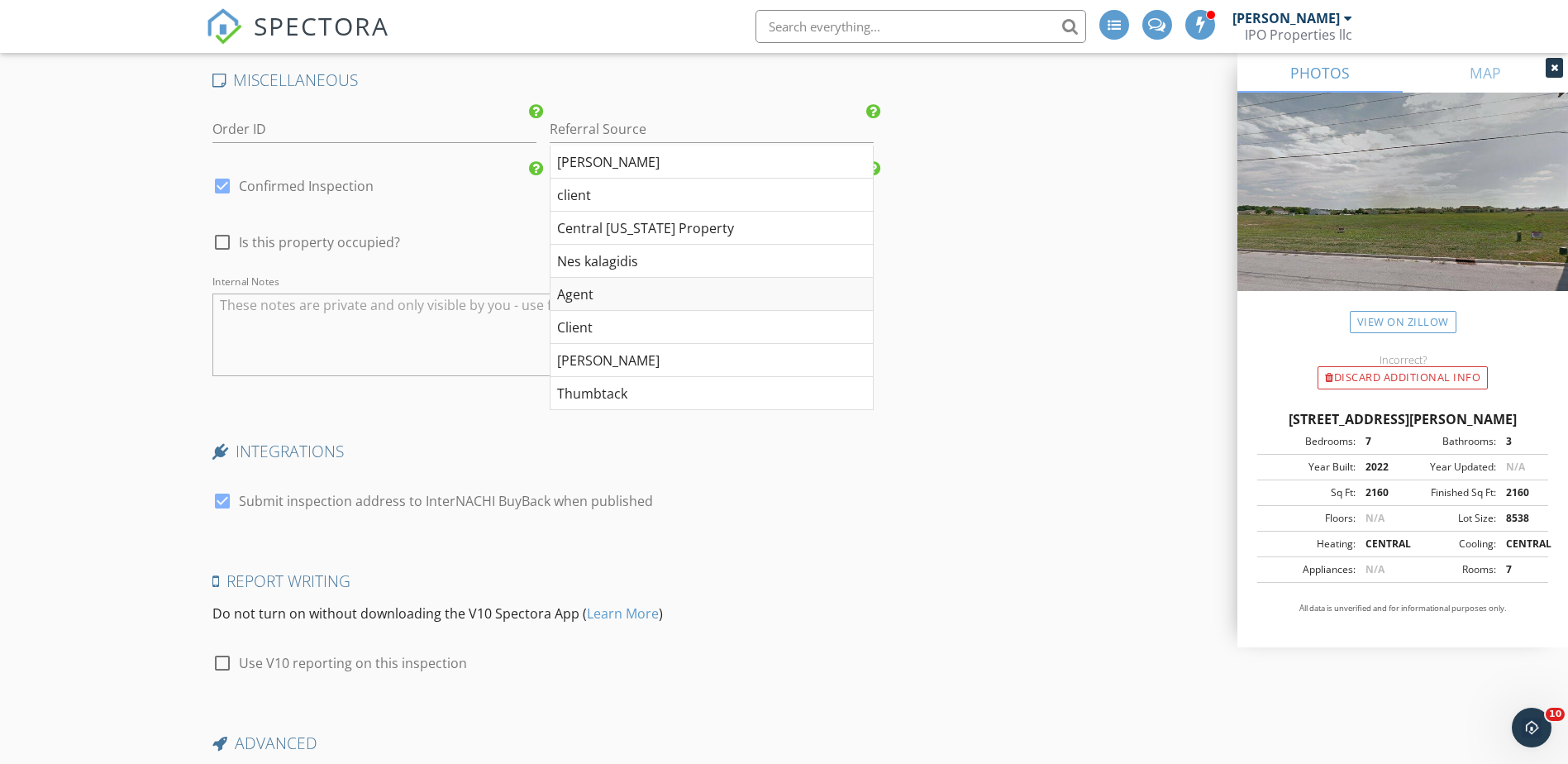
click at [608, 299] on div "Agent" at bounding box center [711, 294] width 322 height 33
type input "Agent"
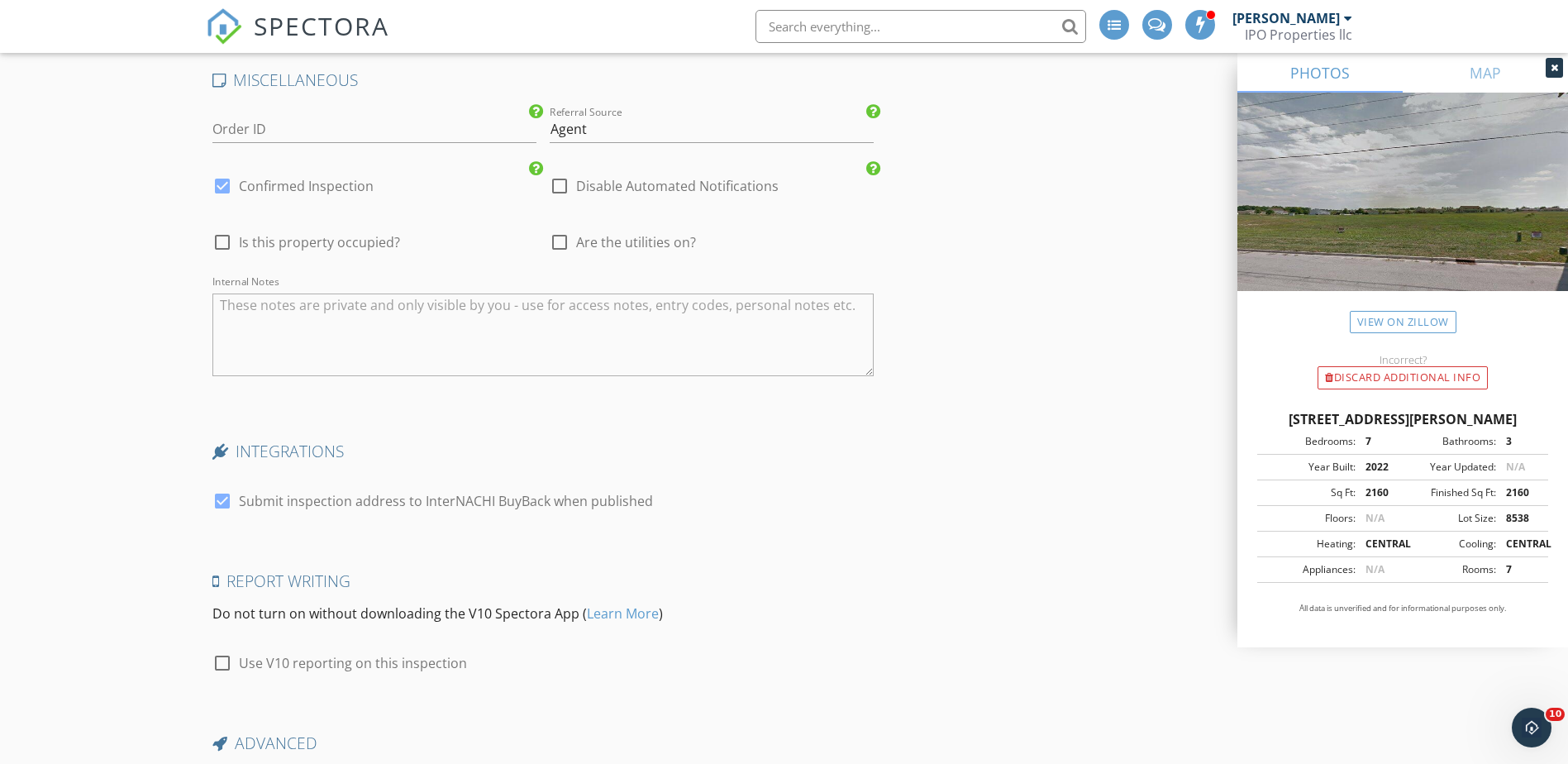
click at [563, 244] on div at bounding box center [559, 242] width 28 height 28
checkbox input "true"
click at [290, 307] on textarea "Internal Notes" at bounding box center [543, 335] width 662 height 83
click at [282, 306] on textarea "Internal Notes" at bounding box center [543, 335] width 662 height 83
paste textarea "SentriLock Front Door"
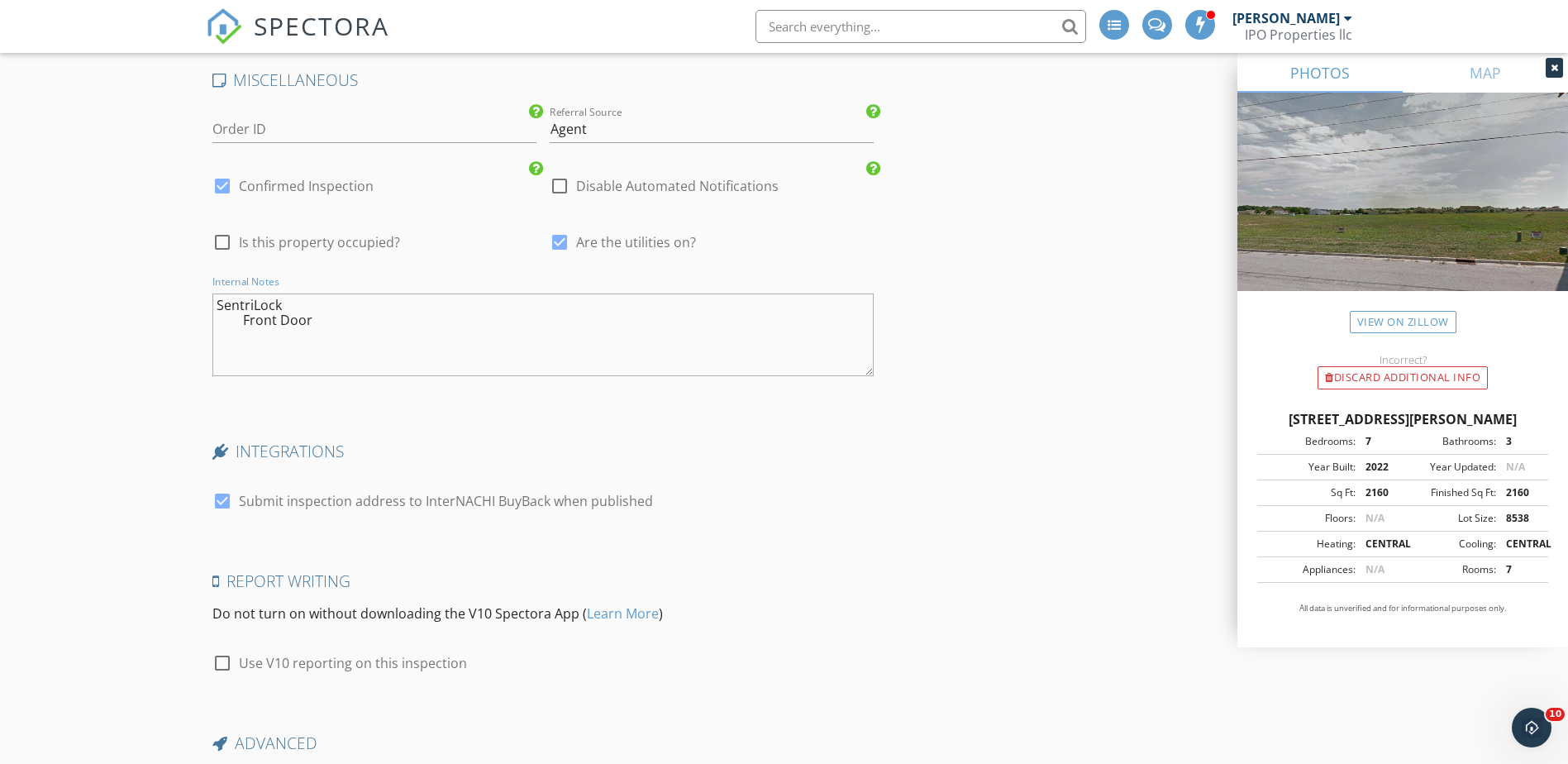
type textarea "SentriLock Front Door"
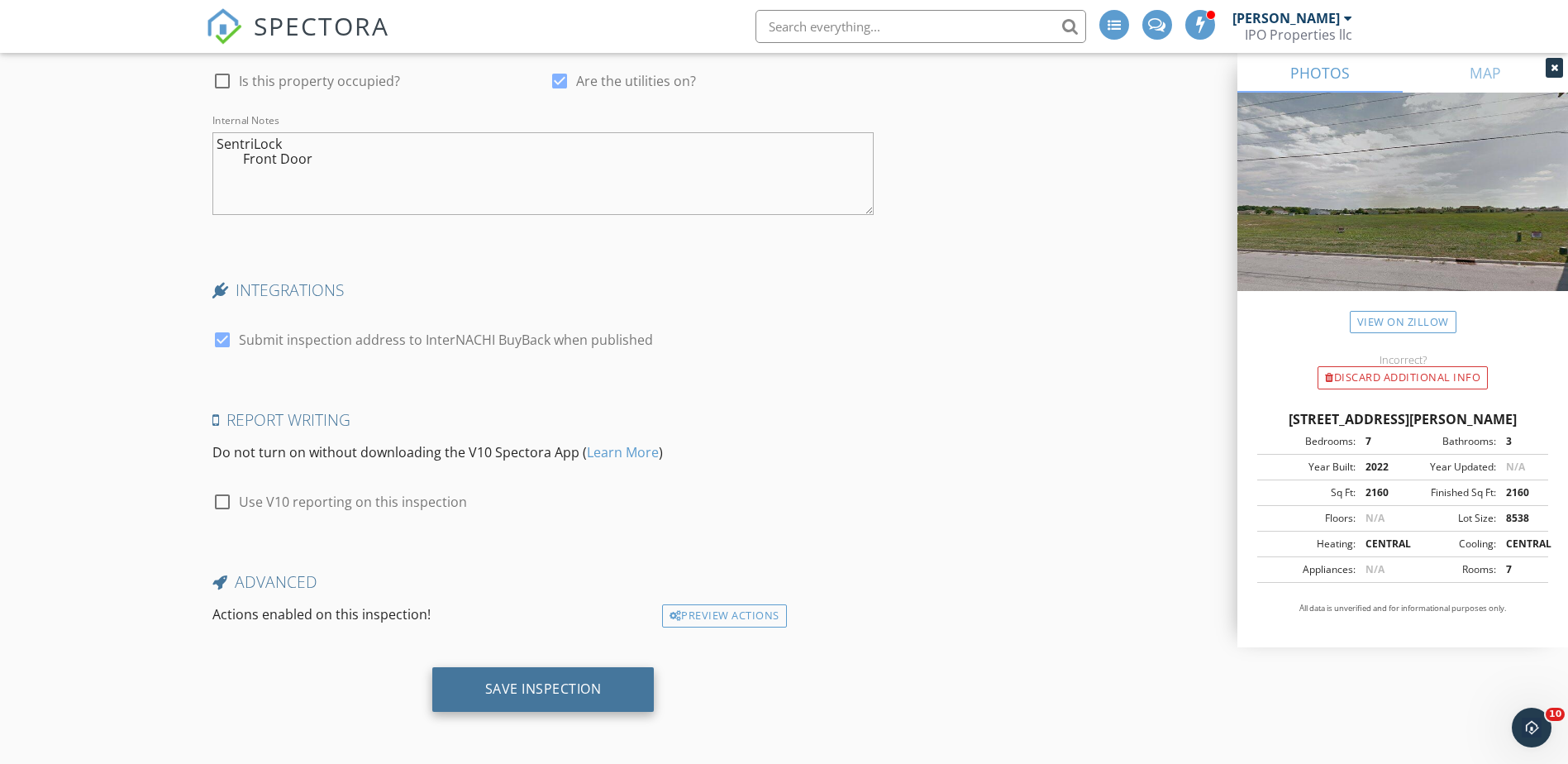
click at [531, 682] on div "Save Inspection" at bounding box center [543, 688] width 117 height 17
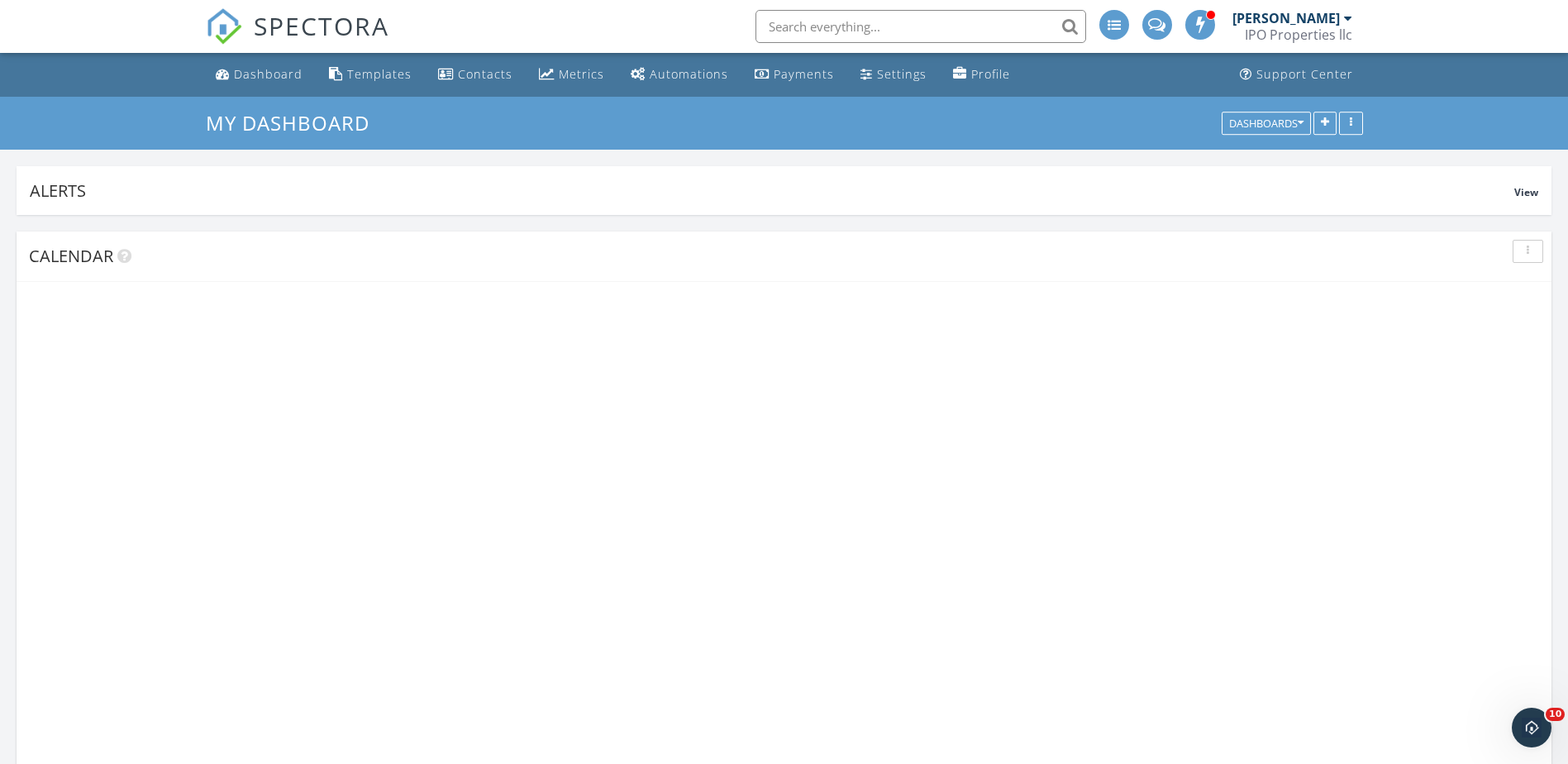
scroll to position [356, 501]
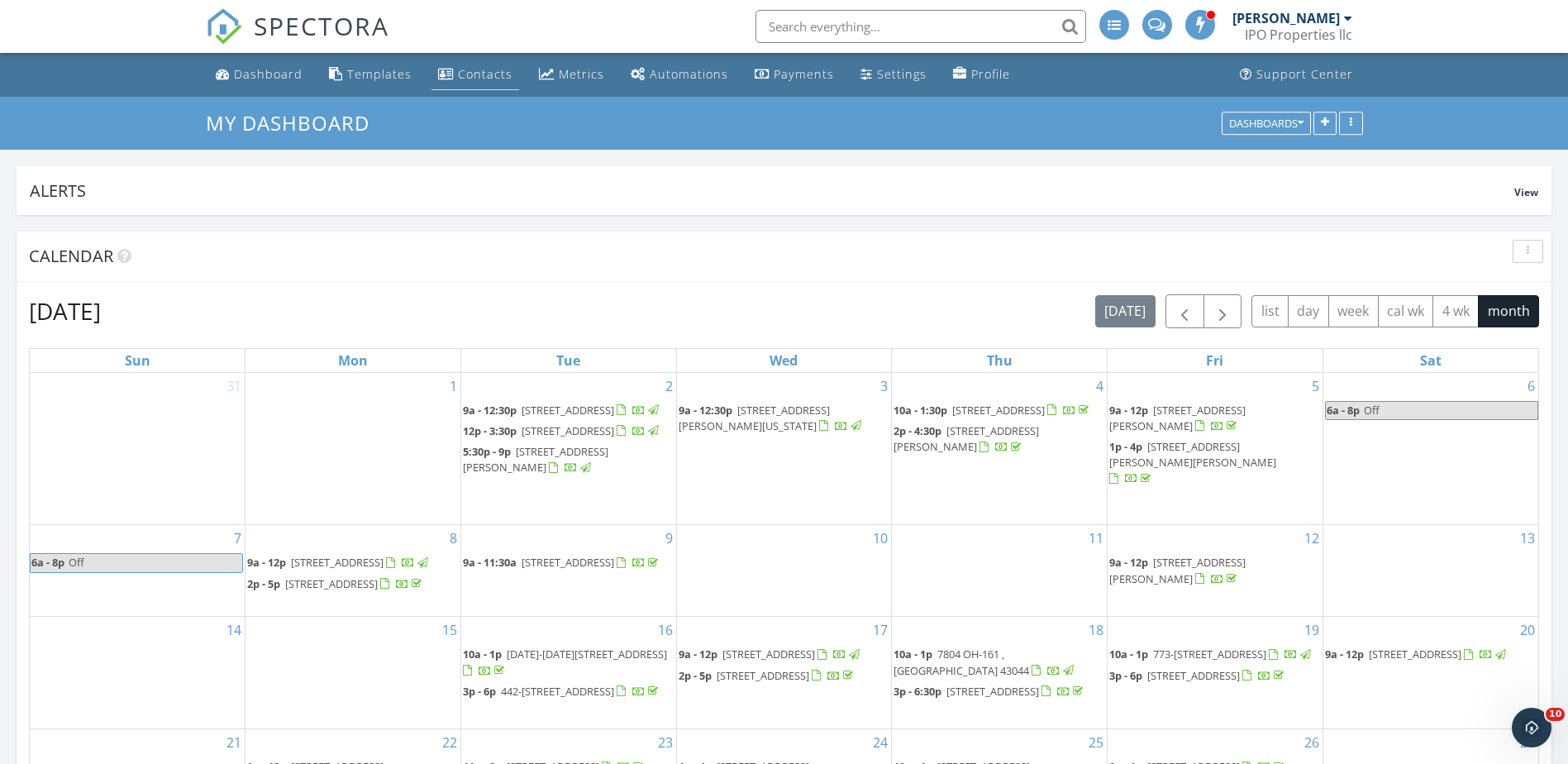
click at [481, 83] on link "Contacts" at bounding box center [475, 75] width 88 height 31
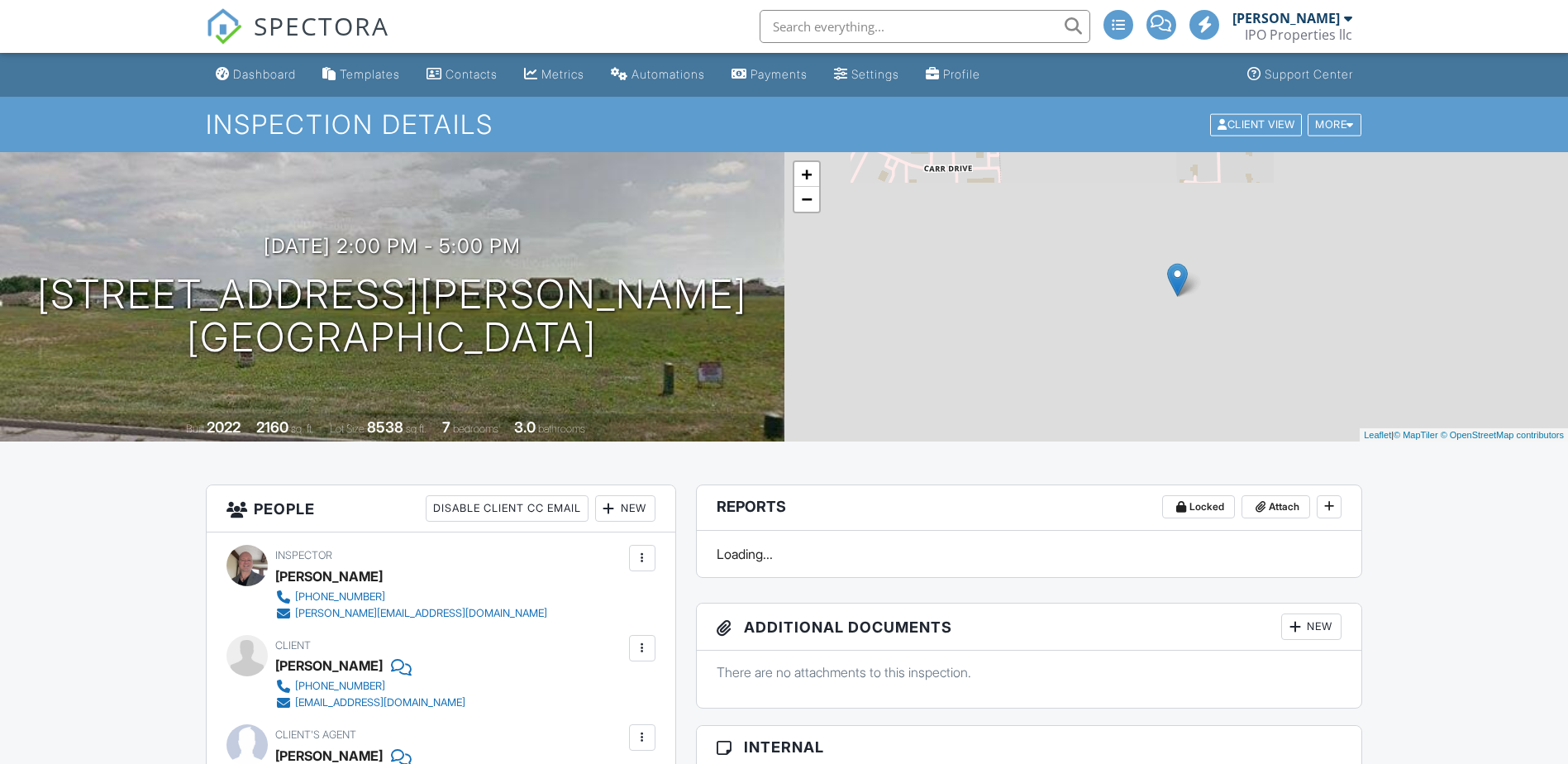
click at [281, 81] on link "Dashboard" at bounding box center [255, 75] width 93 height 31
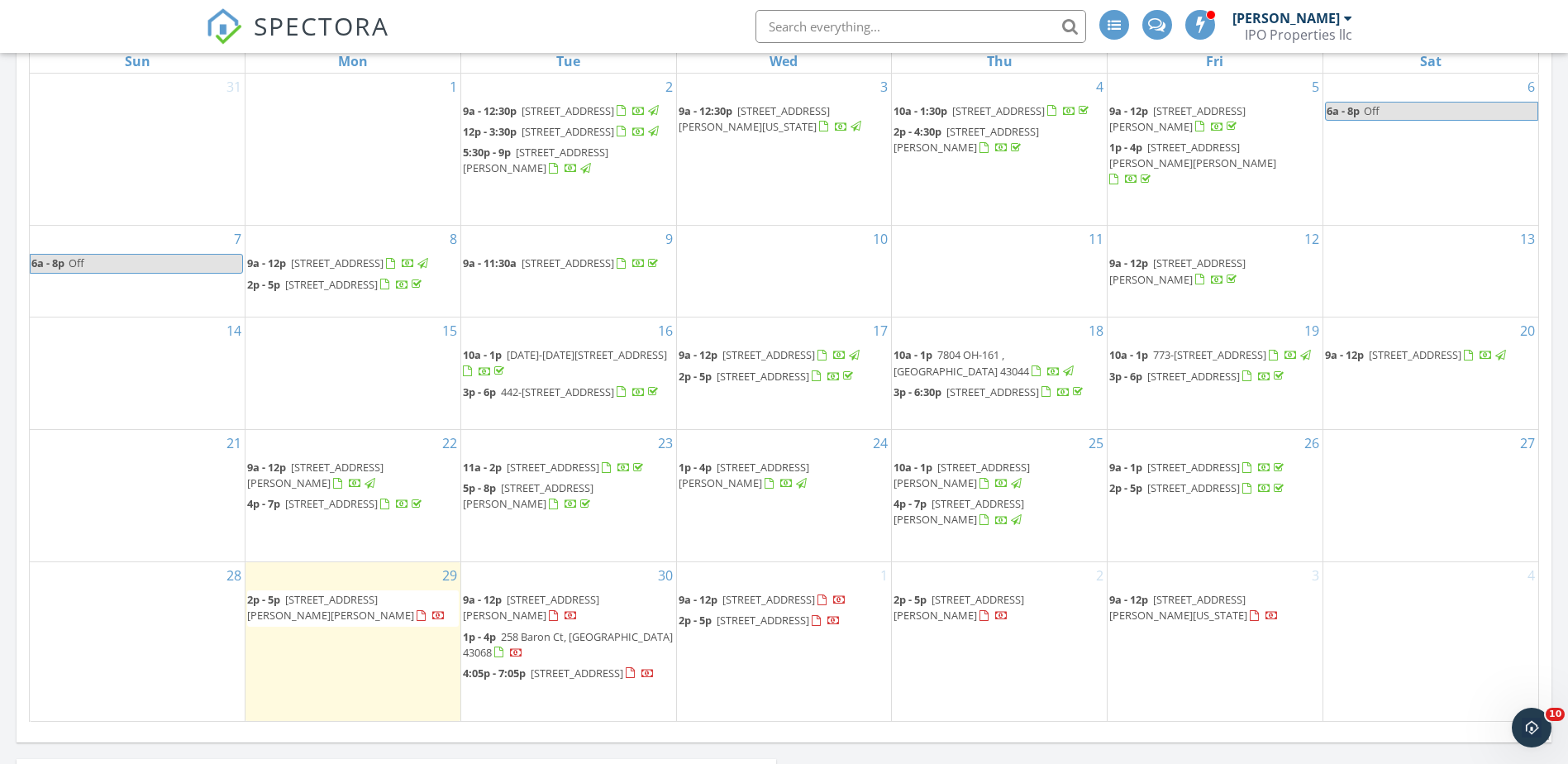
scroll to position [496, 0]
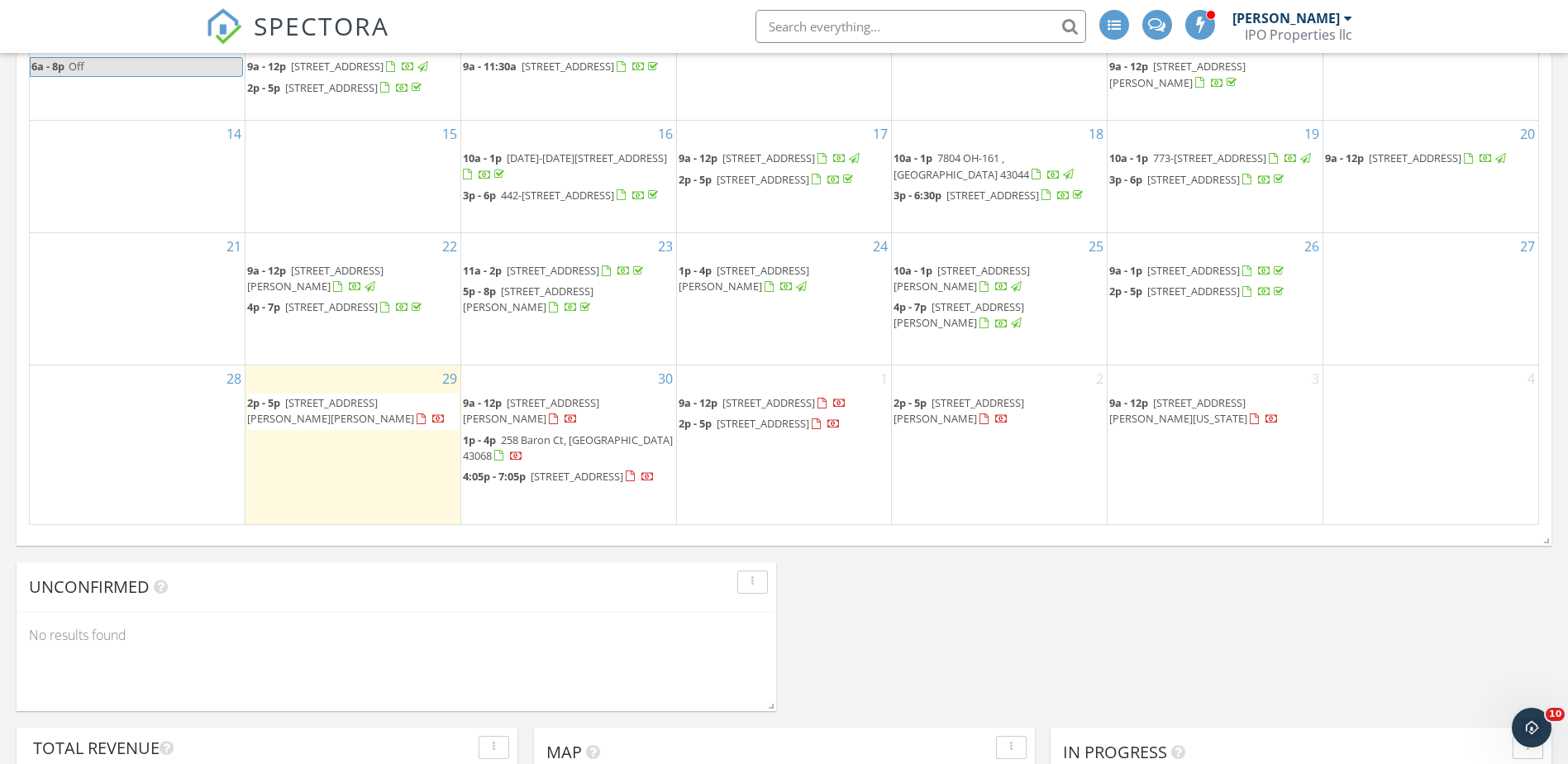
click at [355, 405] on span "7721 Fenner Rd, Ludlow Falls 45339" at bounding box center [331, 410] width 167 height 31
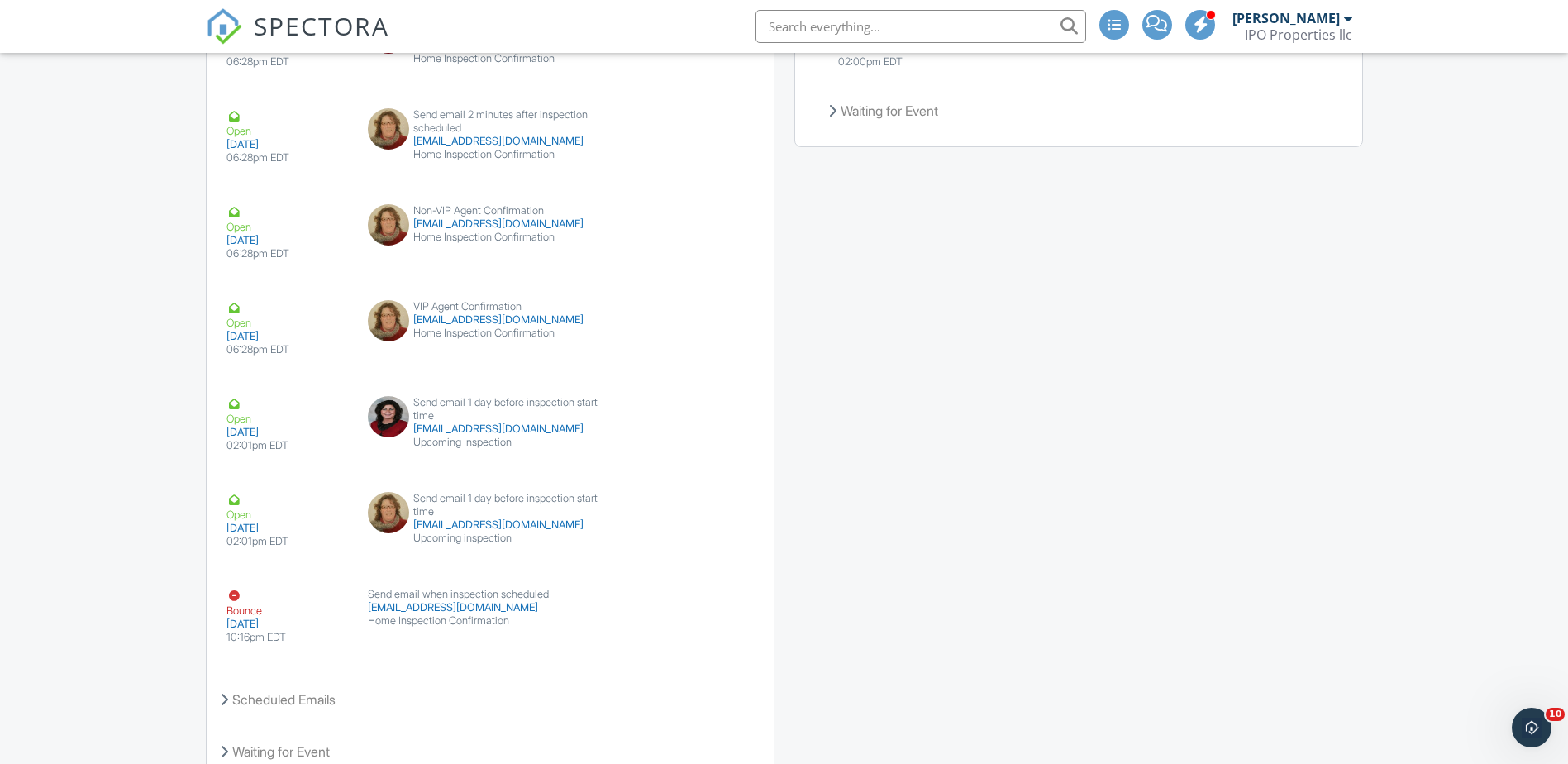
scroll to position [2460, 0]
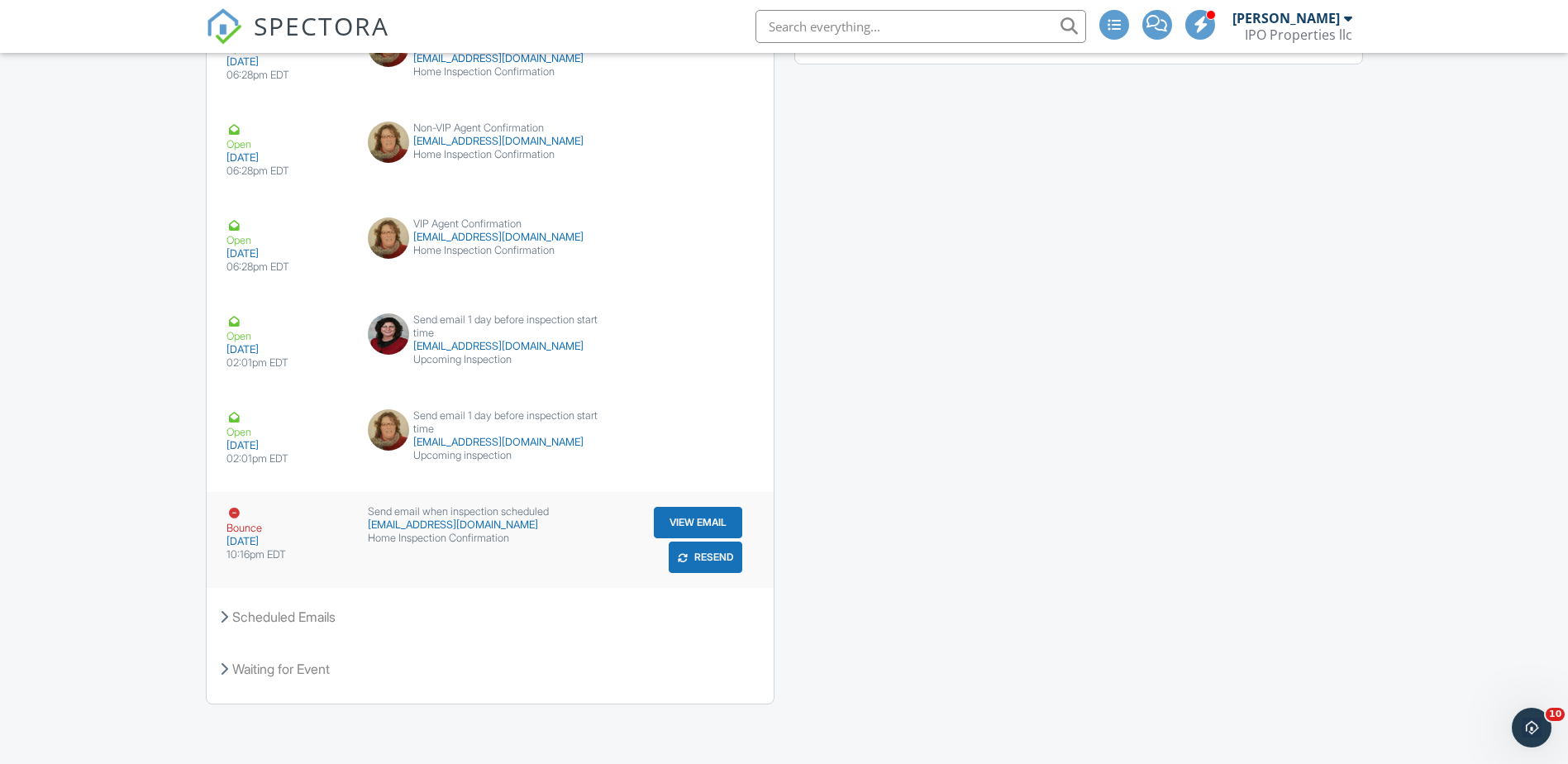
click at [699, 557] on button "Resend" at bounding box center [706, 558] width 74 height 32
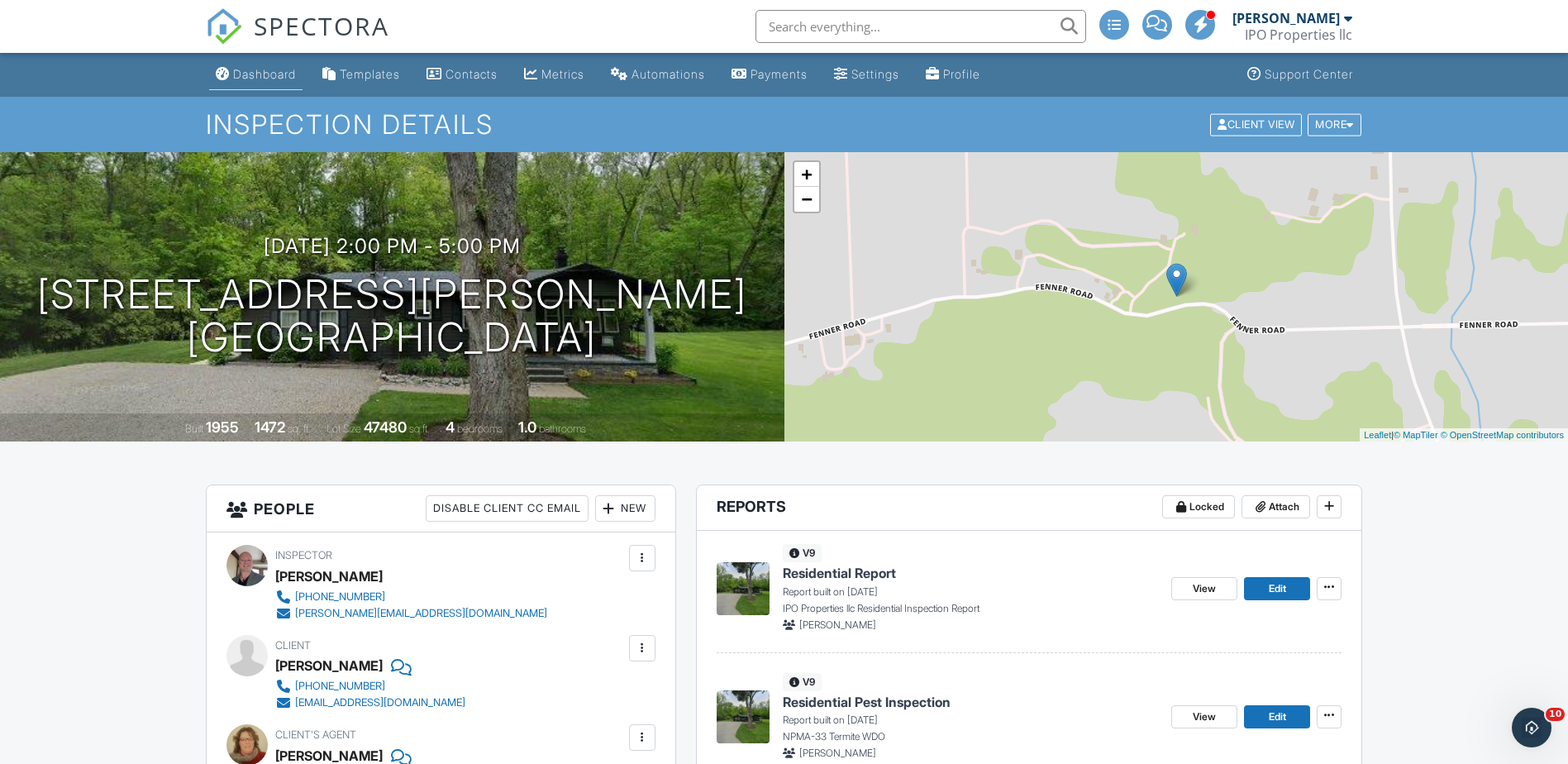
click at [250, 68] on div "Dashboard" at bounding box center [264, 74] width 63 height 14
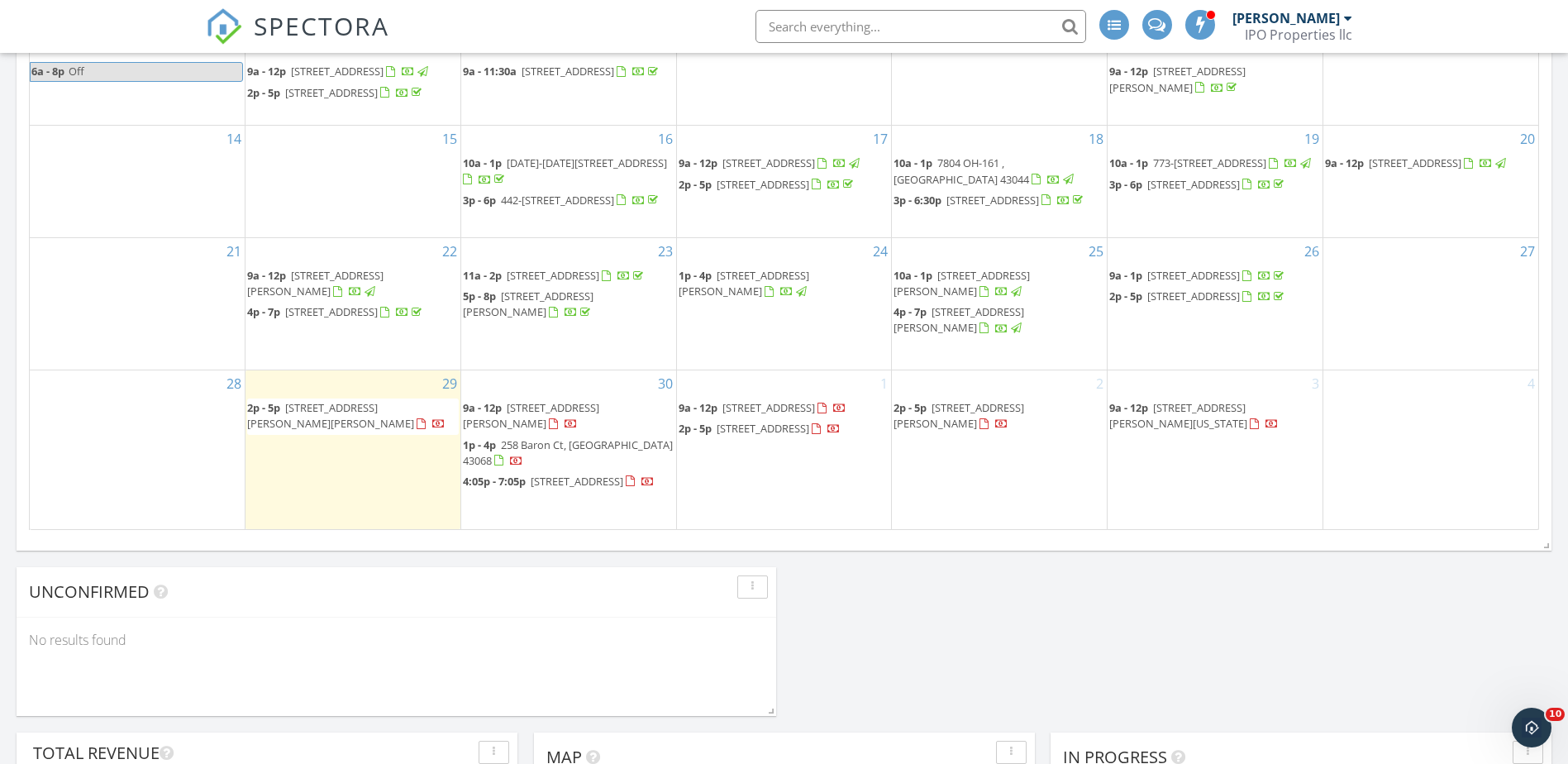
scroll to position [496, 0]
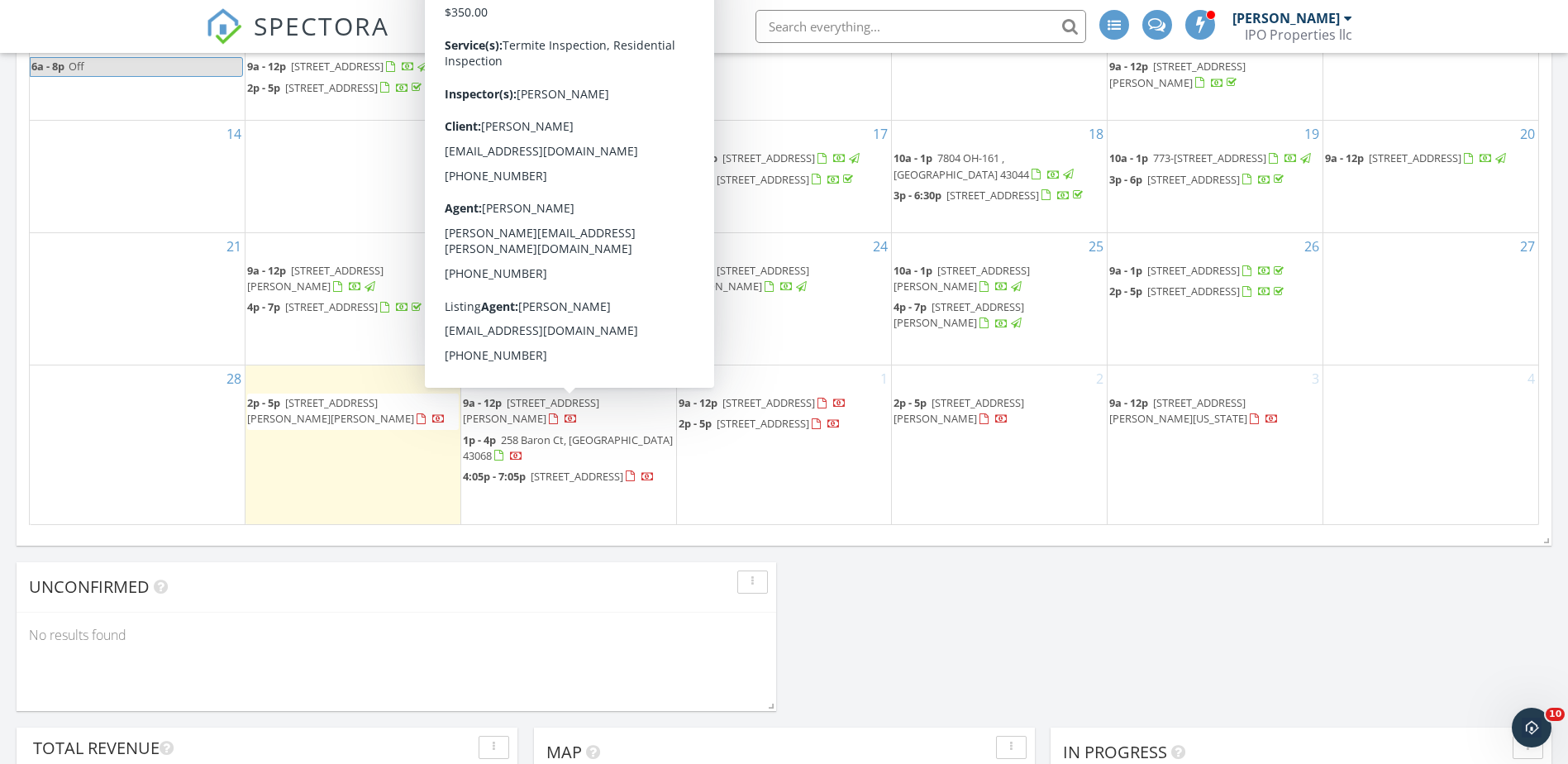
click at [586, 408] on span "[STREET_ADDRESS][PERSON_NAME]" at bounding box center [530, 410] width 136 height 31
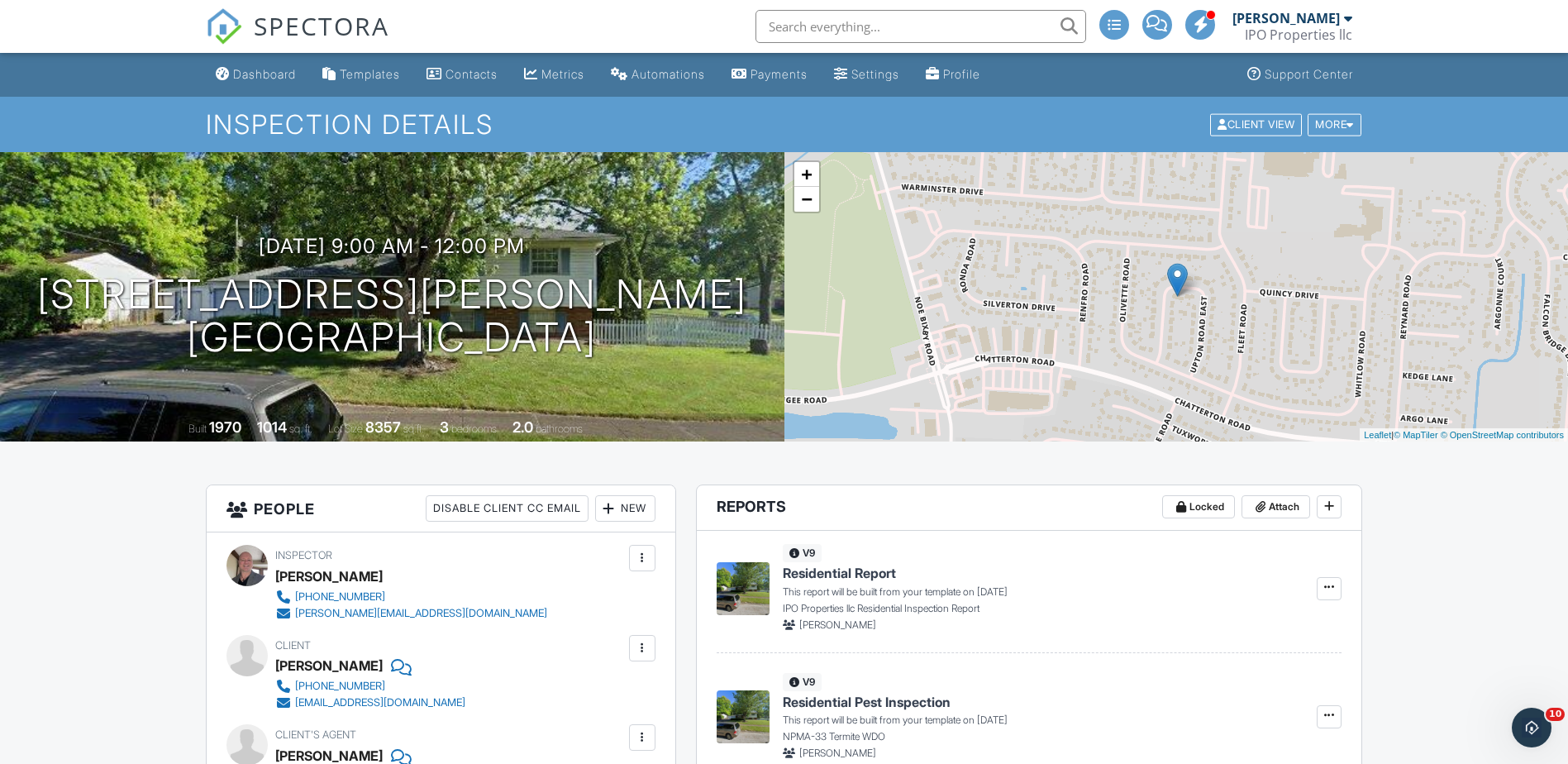
click at [829, 35] on input "text" at bounding box center [921, 26] width 331 height 33
paste input "‪[PHONE_NUMBER]‬"
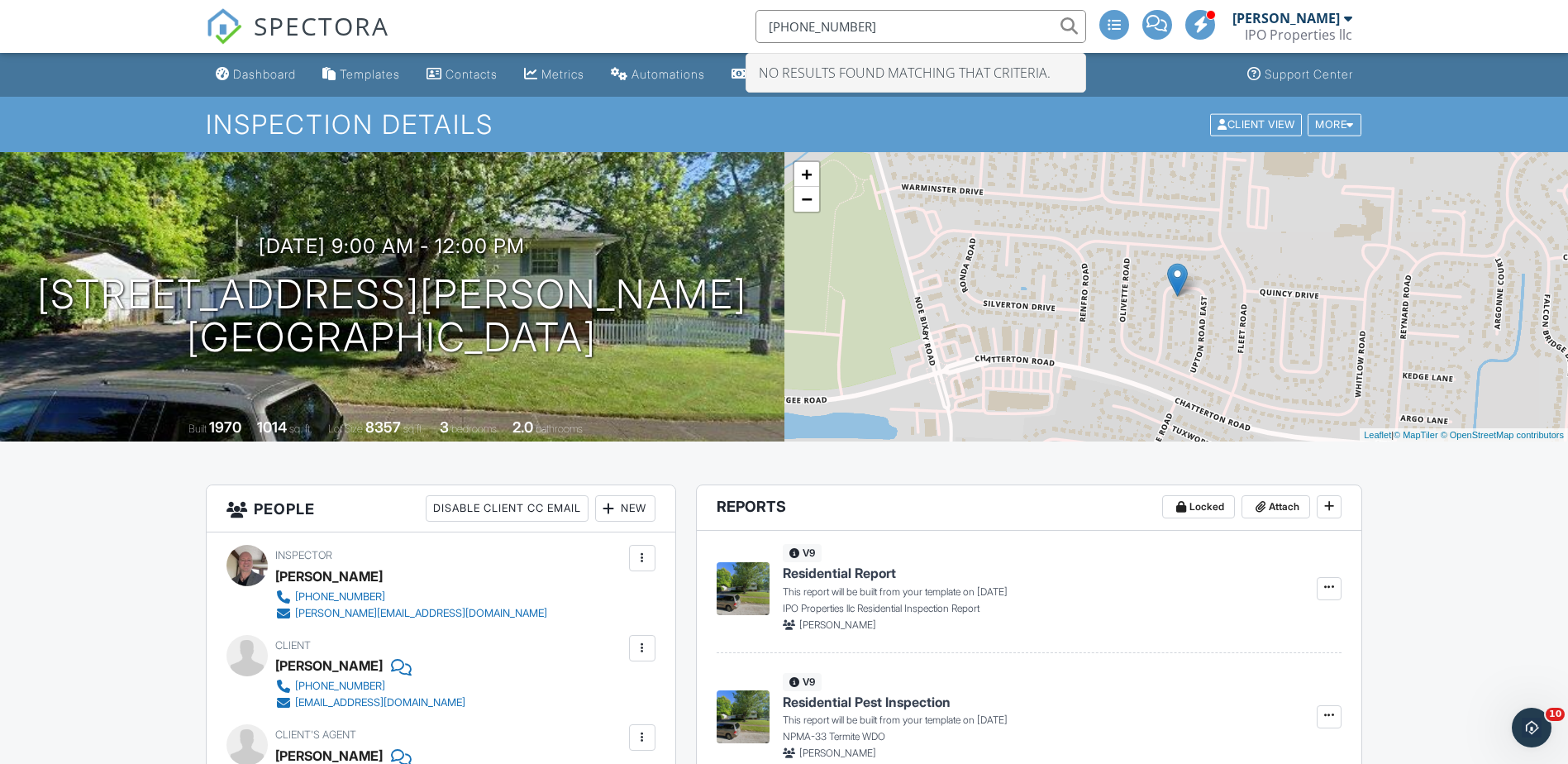
drag, startPoint x: 815, startPoint y: 24, endPoint x: 771, endPoint y: 25, distance: 44.0
click at [771, 25] on input "‪[PHONE_NUMBER]‬" at bounding box center [921, 26] width 331 height 33
click at [979, 33] on input "[PHONE_NUMBER]‬" at bounding box center [921, 26] width 331 height 33
type input "[PHONE_NUMBER]‬"
